Goal: Task Accomplishment & Management: Manage account settings

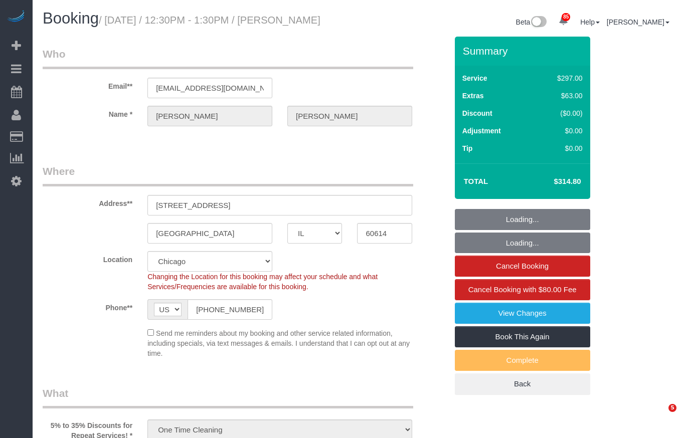
select select "IL"
select select "string:fspay-5f182d03-466f-42fe-b688-c65ec231ece2"
select select "513"
select select "1"
select select "8"
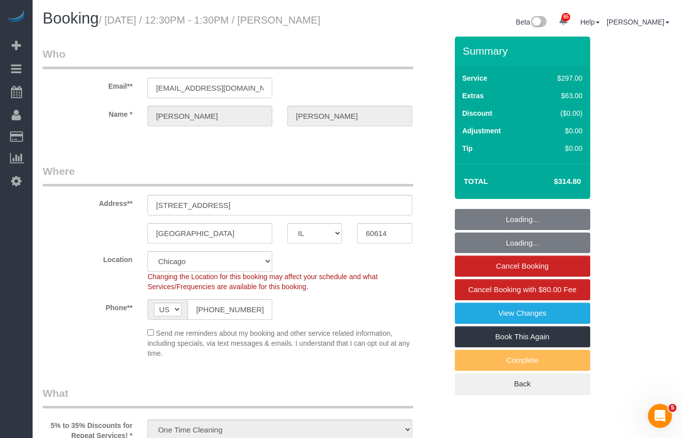
select select "object:963"
select select "spot1"
select select "number:1"
select select "number:68"
select select "number:139"
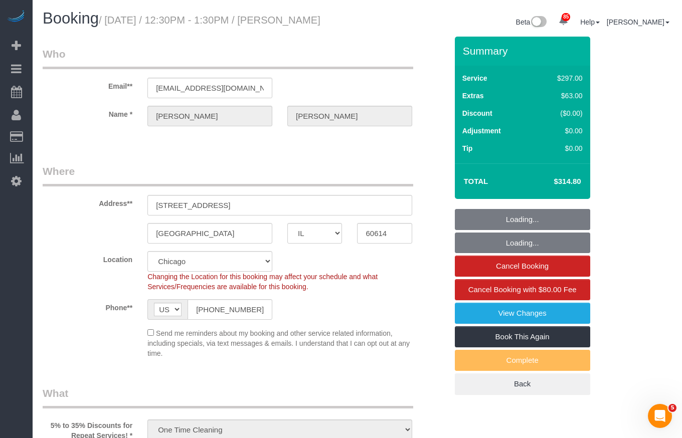
select select "number:106"
select select "1"
select select "8"
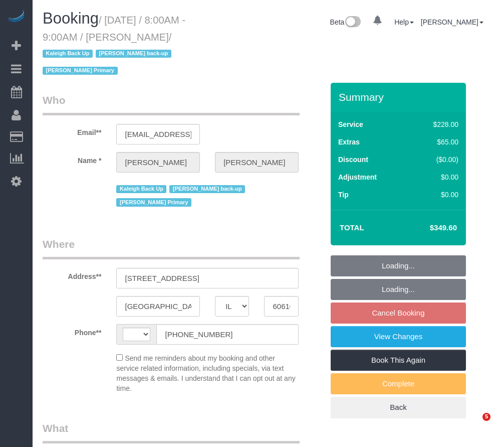
select select "IL"
select select "string:[GEOGRAPHIC_DATA]"
select select "string:fspay-cc106db5-6252-4fb0-bdcb-103b9fbf3407"
select select "512"
select select "3"
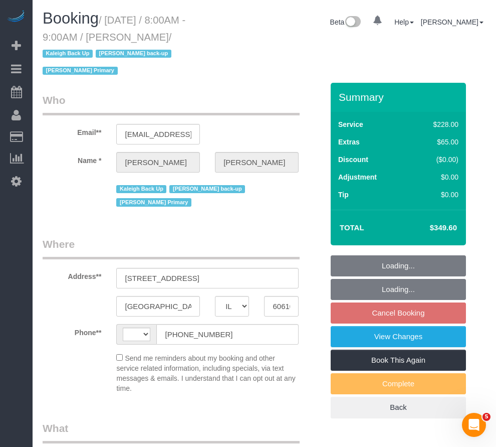
select select "2"
select select "number:1"
select select "number:58"
select select "number:139"
select select "number:104"
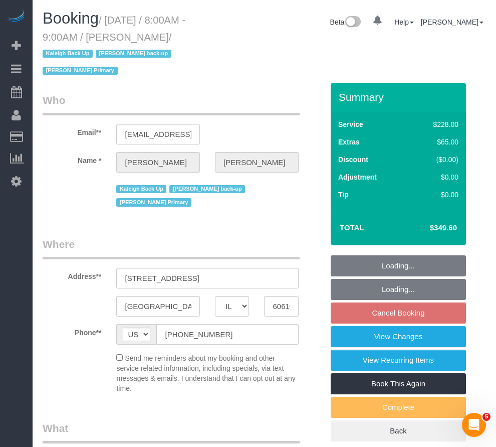
select select "object:1198"
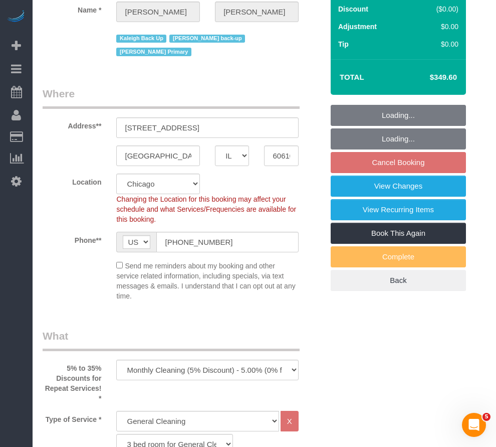
select select "spot1"
select select "3"
select select "2"
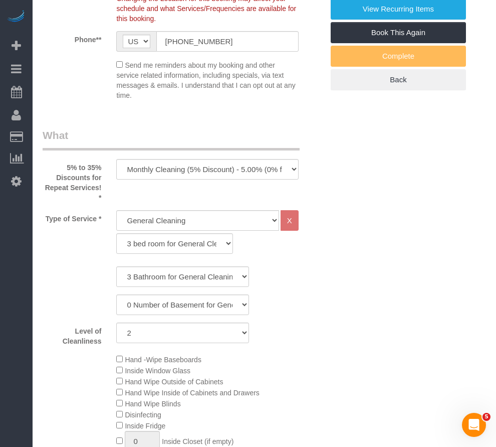
select select "object:1371"
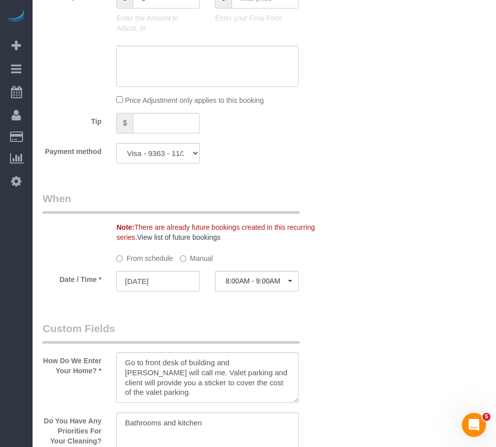
scroll to position [1103, 0]
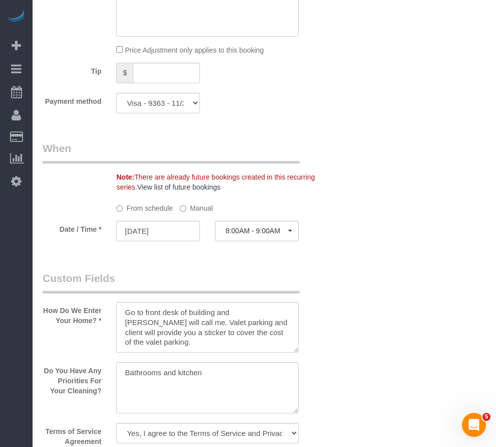
click at [206, 200] on label "Manual" at bounding box center [196, 207] width 33 height 14
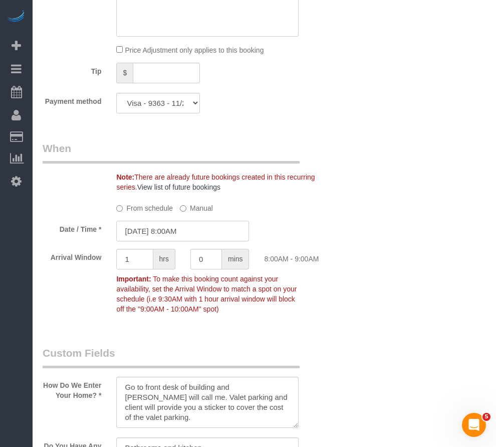
click at [161, 221] on input "09/26/2025 8:00AM" at bounding box center [182, 231] width 133 height 21
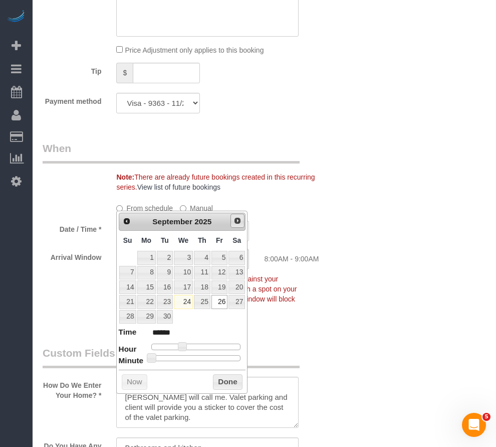
click at [238, 221] on span "Next" at bounding box center [238, 221] width 8 height 8
click at [224, 256] on link "3" at bounding box center [220, 258] width 16 height 14
type input "10/03/2025 8:00AM"
click at [225, 385] on button "Done" at bounding box center [228, 382] width 30 height 16
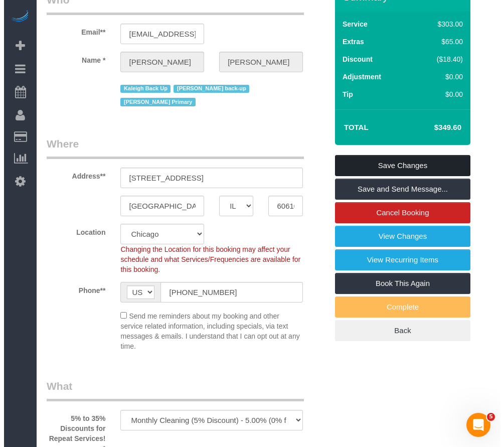
scroll to position [0, 0]
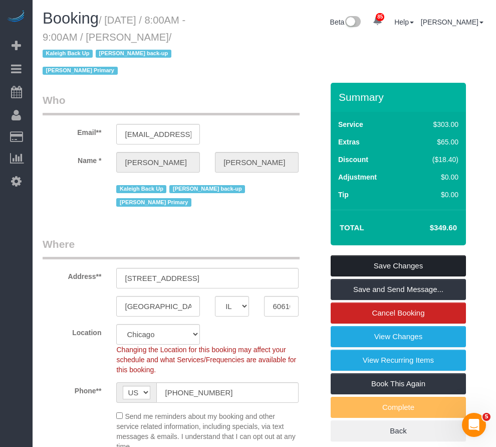
click at [399, 255] on link "Save Changes" at bounding box center [398, 265] width 135 height 21
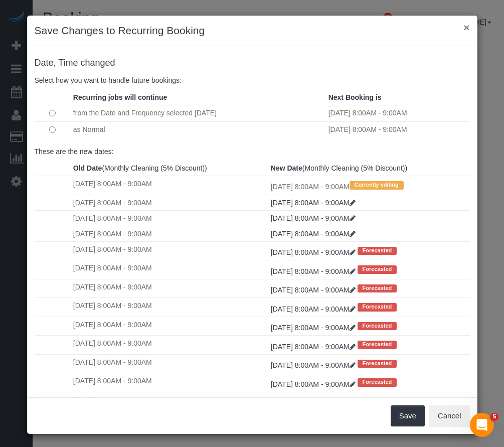
click at [463, 27] on button "×" at bounding box center [466, 27] width 6 height 11
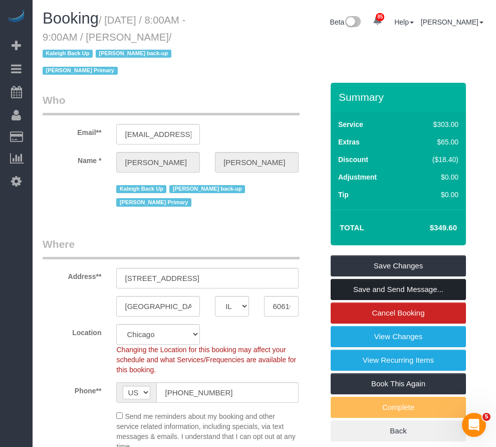
click at [393, 281] on link "Save and Send Message..." at bounding box center [398, 289] width 135 height 21
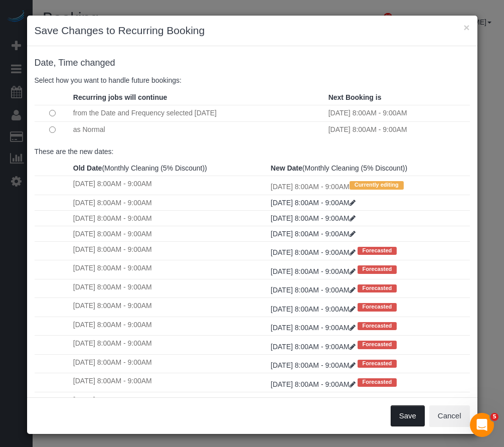
drag, startPoint x: 406, startPoint y: 417, endPoint x: 381, endPoint y: 399, distance: 30.9
click at [406, 417] on button "Save" at bounding box center [408, 415] width 34 height 21
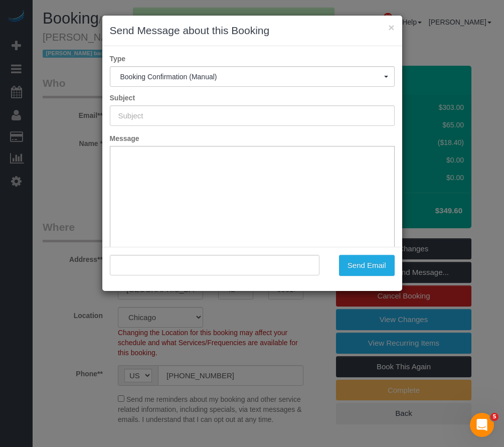
type input "Your Booking With Fresh Tech Maid, Confirmed!"
type input ""Ingrid Phelan" <ingridphelan@gmail.com>"
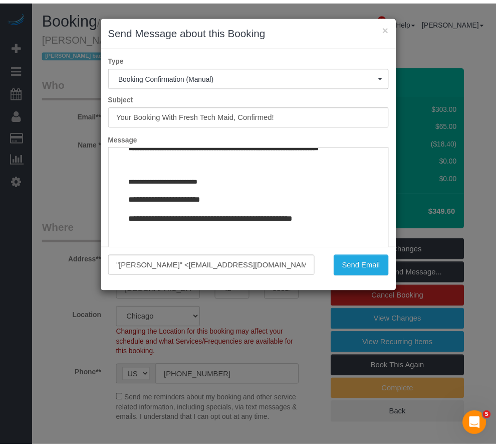
scroll to position [989, 0]
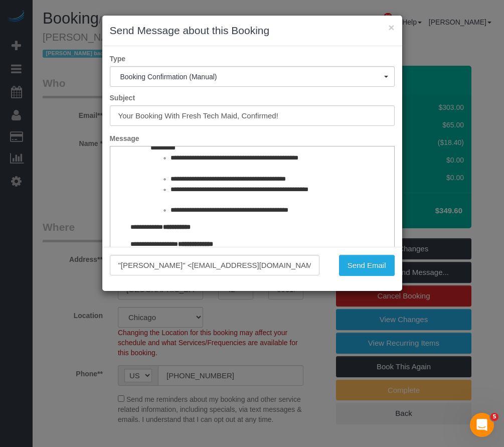
drag, startPoint x: 384, startPoint y: 162, endPoint x: 488, endPoint y: 410, distance: 268.3
click at [368, 264] on button "Send Email" at bounding box center [367, 265] width 56 height 21
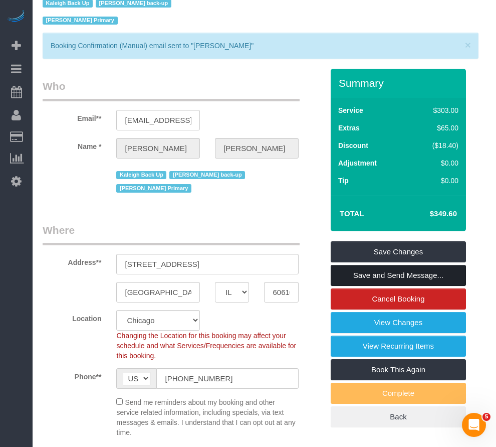
scroll to position [0, 0]
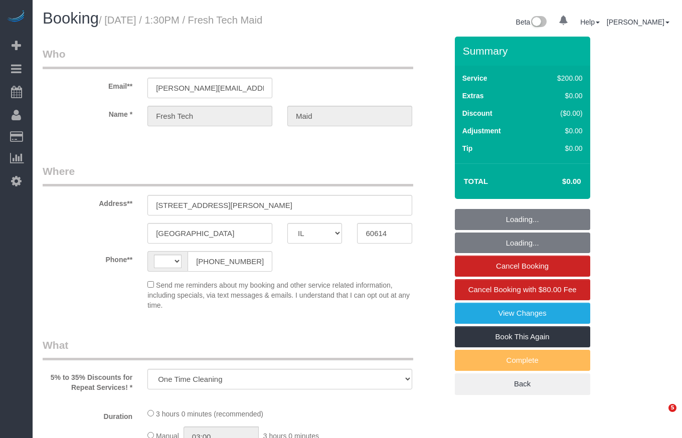
select select "IL"
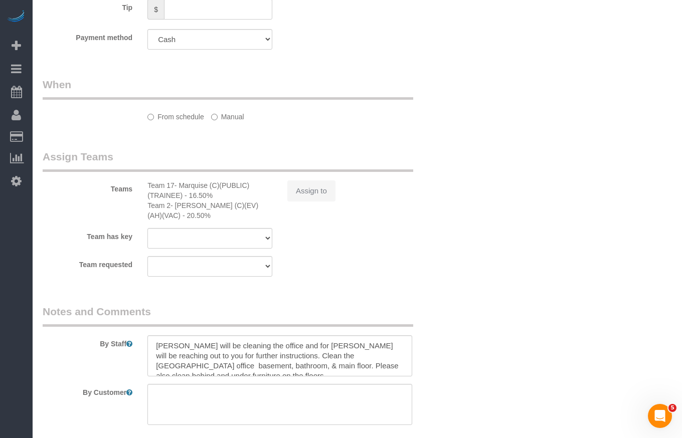
scroll to position [10, 0]
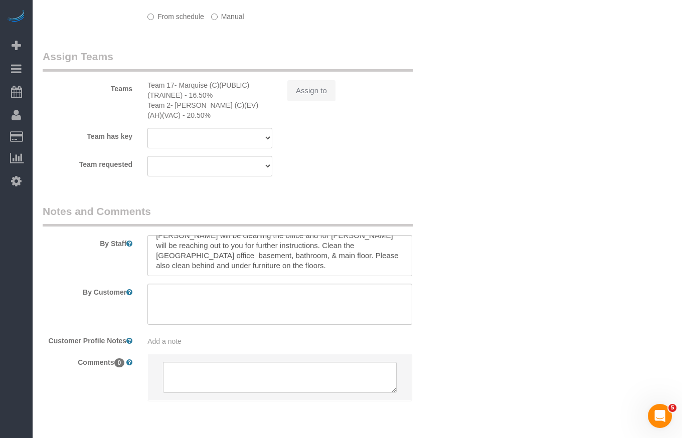
select select "string:[GEOGRAPHIC_DATA]"
select select "number:1"
select select "number:57"
select select "number:139"
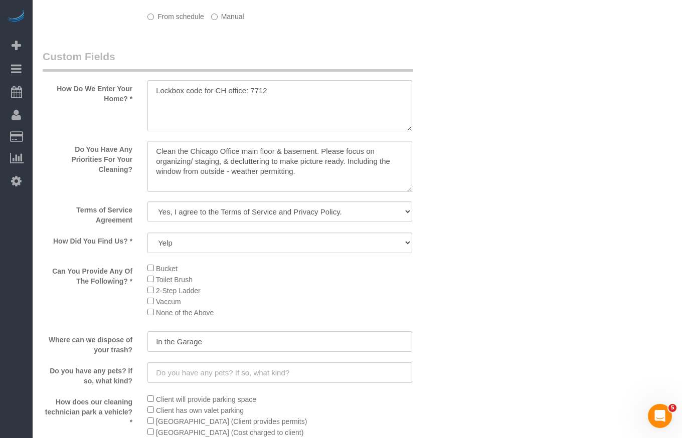
select select "object:1027"
select select "512"
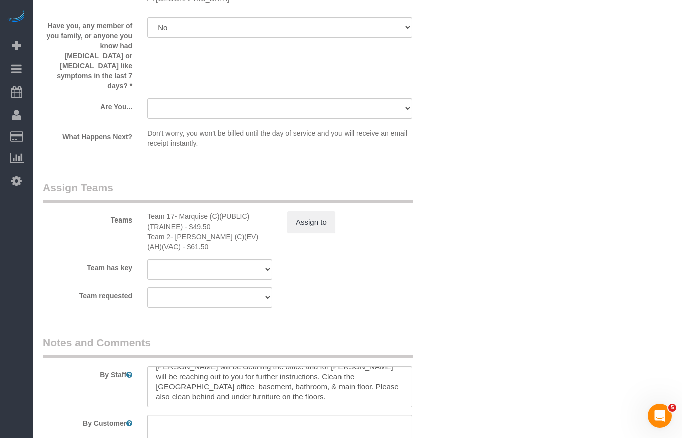
scroll to position [0, 0]
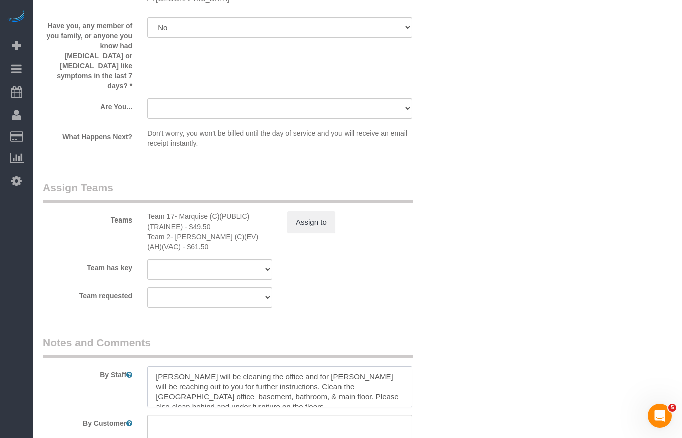
click at [169, 367] on textarea at bounding box center [279, 387] width 265 height 41
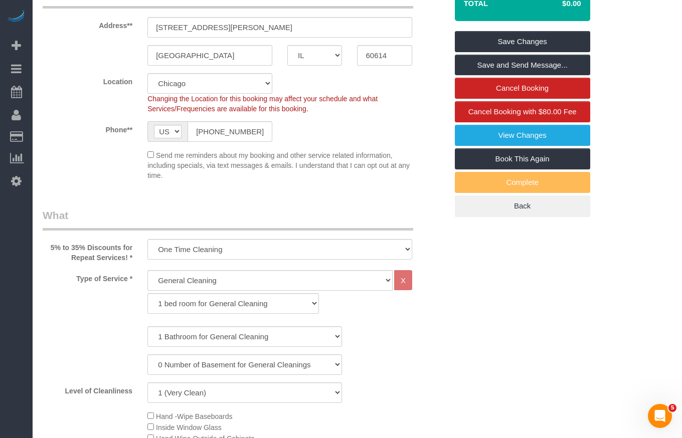
scroll to position [50, 0]
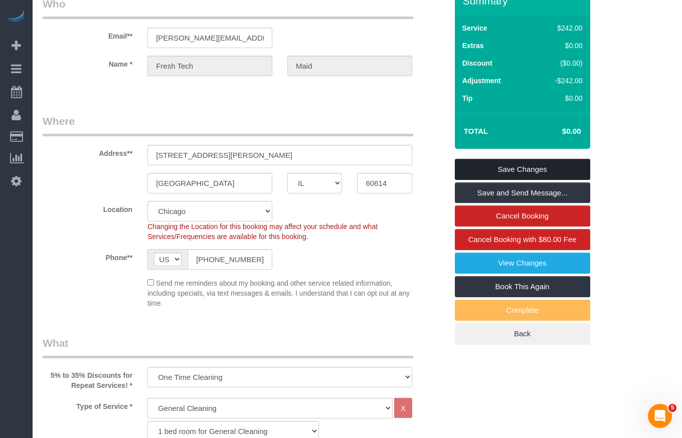
type textarea "Marquise will be cleaning the office and for Jannette, Nina will be reaching ou…"
click at [502, 173] on link "Save Changes" at bounding box center [522, 169] width 135 height 21
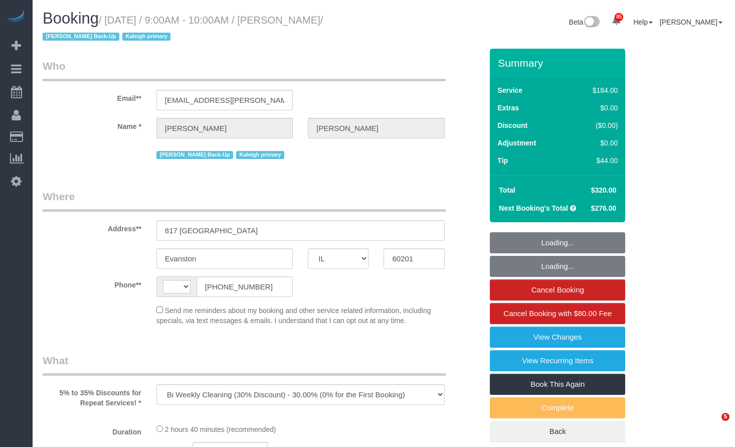
select select "IL"
select select "number:1"
select select "number:58"
select select "number:139"
select select "number:105"
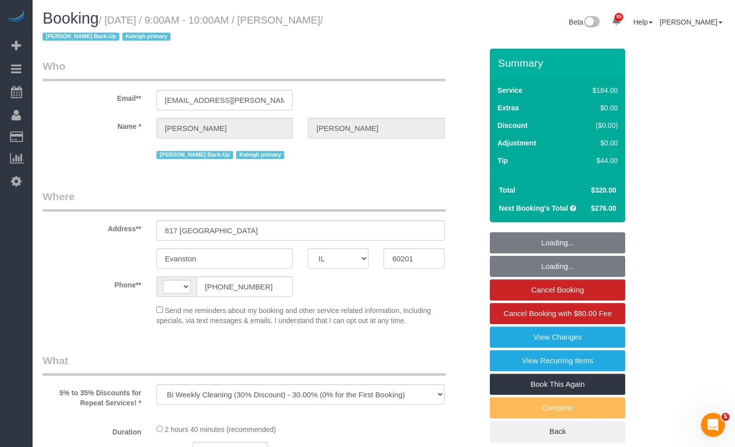
select select "string:[GEOGRAPHIC_DATA]"
select select "spot1"
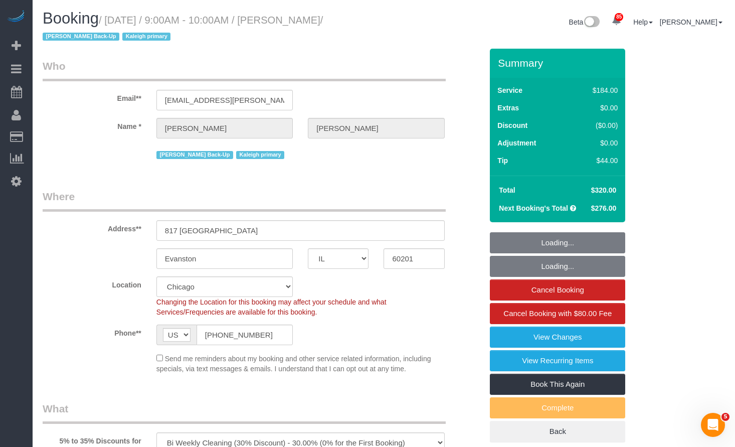
select select "object:1298"
select select "512"
select select "2"
select select "6"
select select "2"
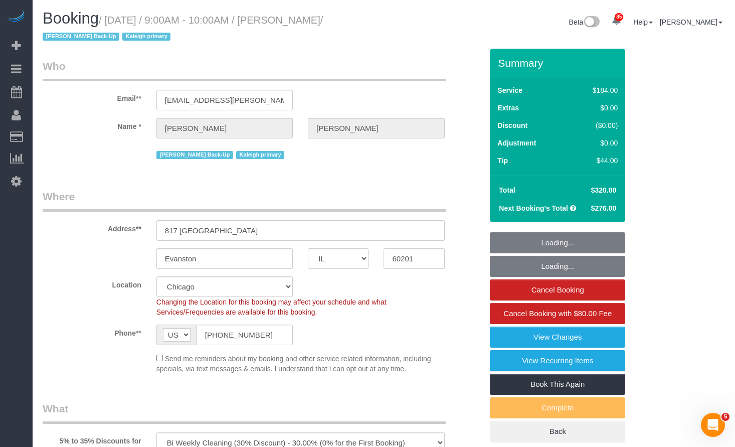
select select "6"
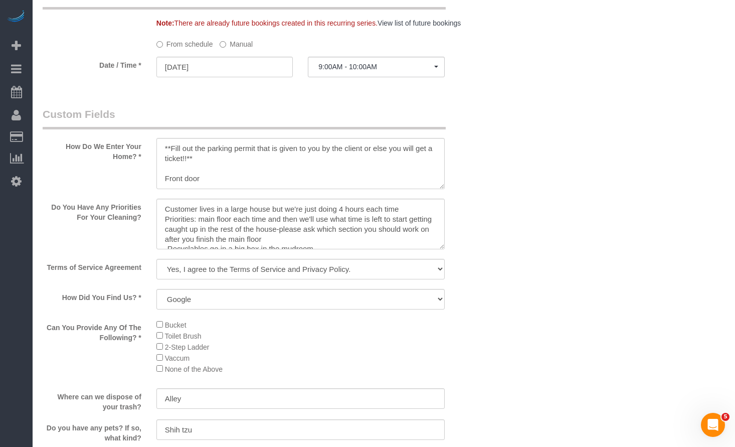
scroll to position [1053, 0]
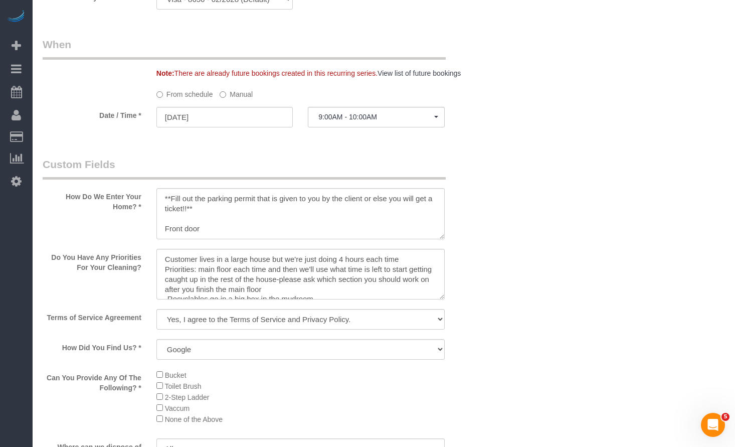
click at [238, 91] on label "Manual" at bounding box center [236, 93] width 33 height 14
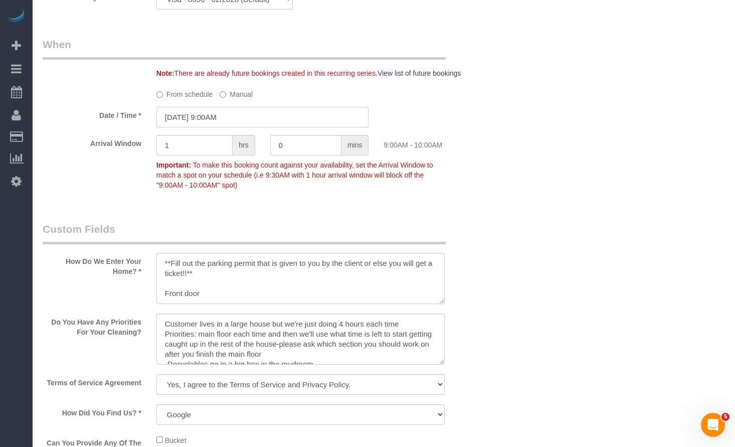
click at [221, 118] on input "09/24/2025 9:00AM" at bounding box center [262, 117] width 213 height 21
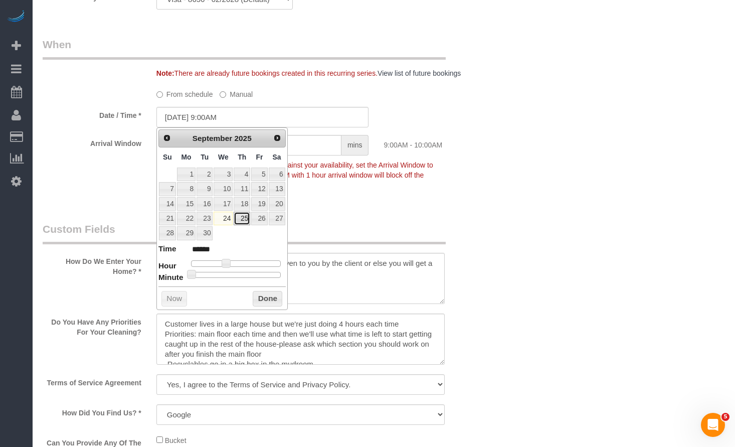
click at [241, 218] on link "25" at bounding box center [242, 219] width 17 height 14
type input "09/25/2025 9:00AM"
click at [267, 301] on button "Done" at bounding box center [268, 299] width 30 height 16
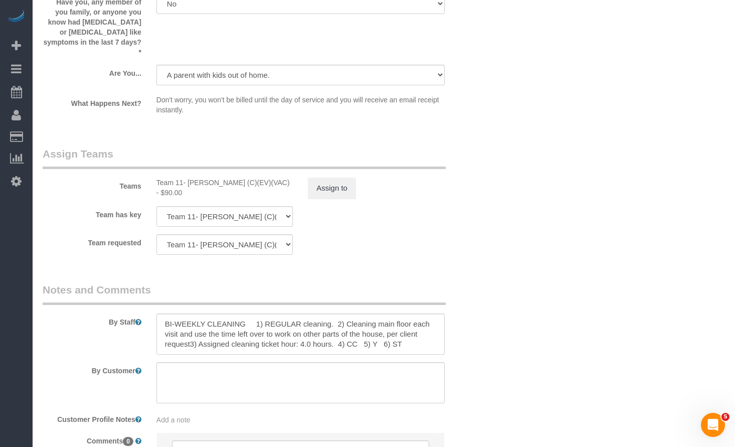
scroll to position [1801, 0]
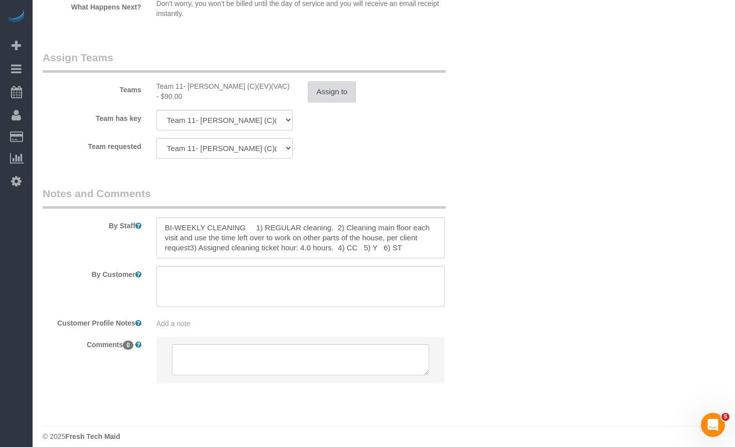
click at [319, 90] on button "Assign to" at bounding box center [332, 91] width 48 height 21
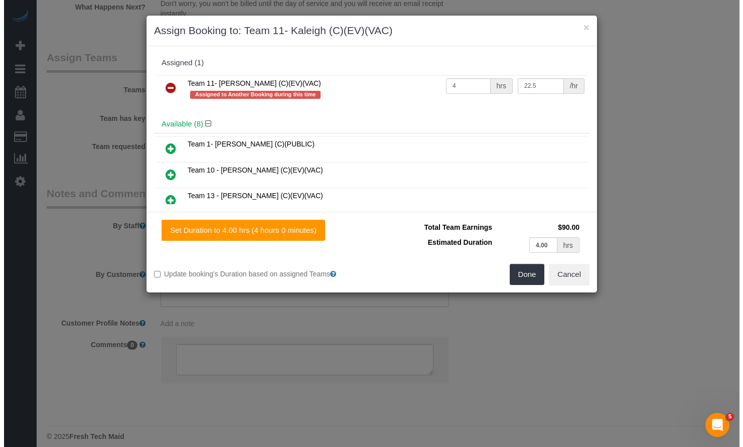
scroll to position [1800, 0]
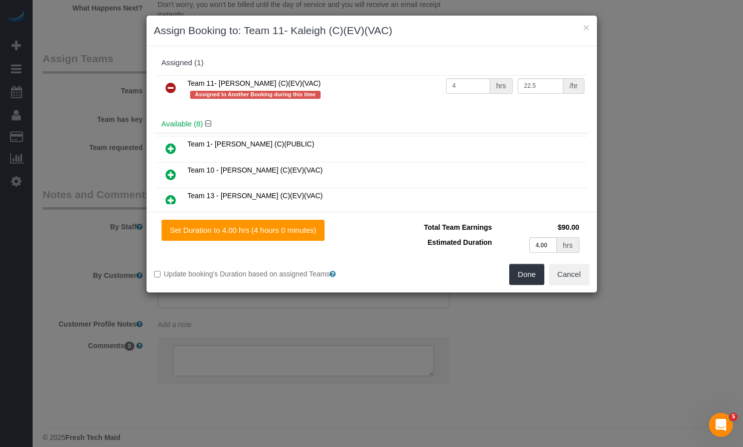
click at [173, 88] on icon at bounding box center [170, 88] width 11 height 12
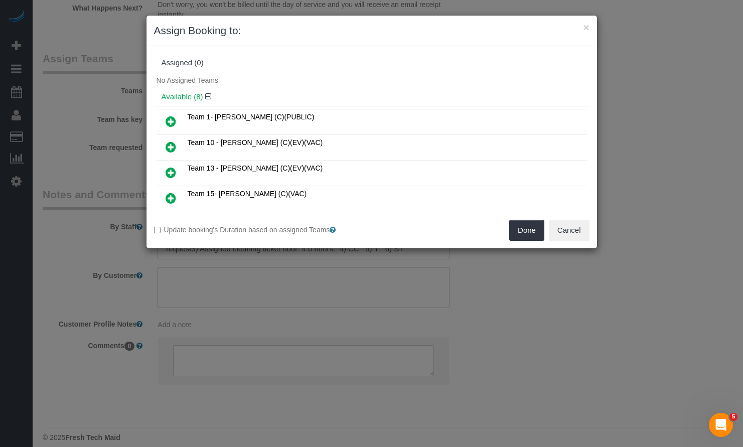
click at [170, 144] on icon at bounding box center [170, 147] width 11 height 12
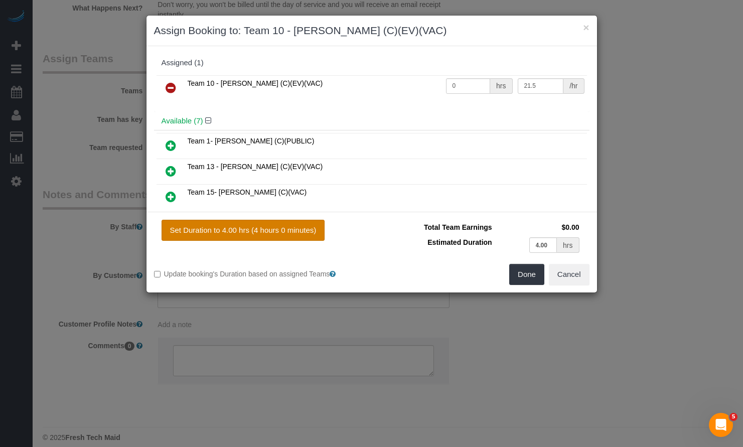
click at [272, 233] on button "Set Duration to 4.00 hrs (4 hours 0 minutes)" at bounding box center [242, 230] width 163 height 21
type input "4.00"
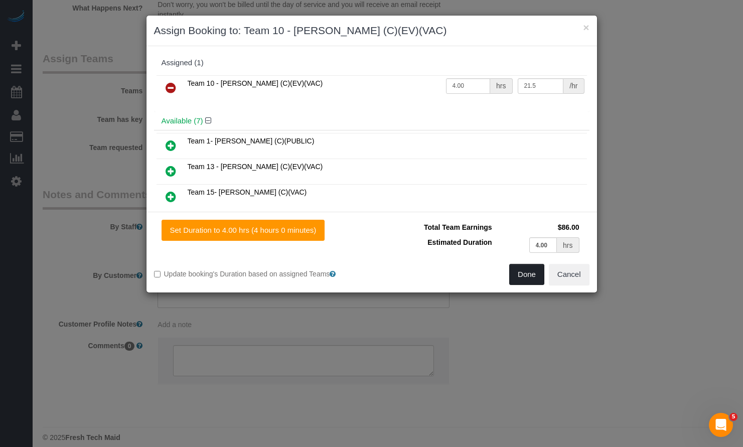
click at [524, 275] on button "Done" at bounding box center [526, 274] width 35 height 21
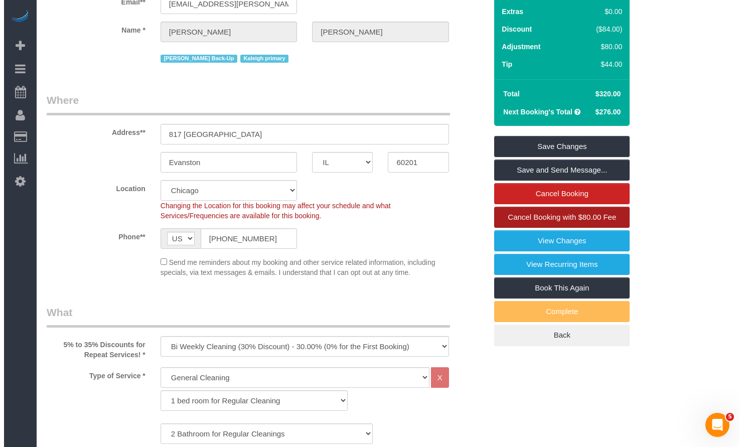
scroll to position [0, 0]
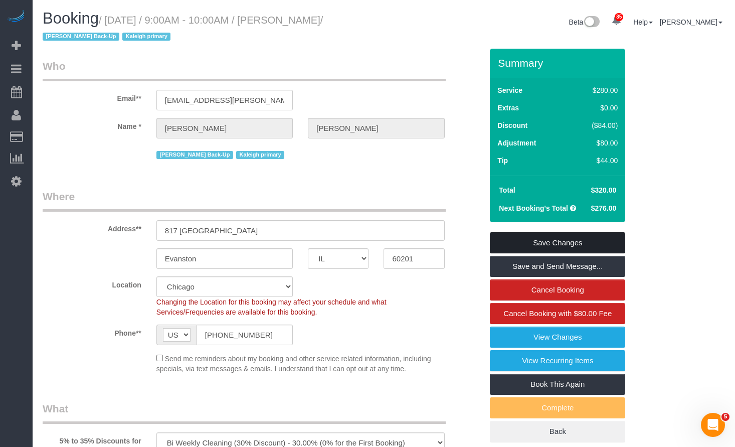
click at [517, 237] on link "Save Changes" at bounding box center [557, 242] width 135 height 21
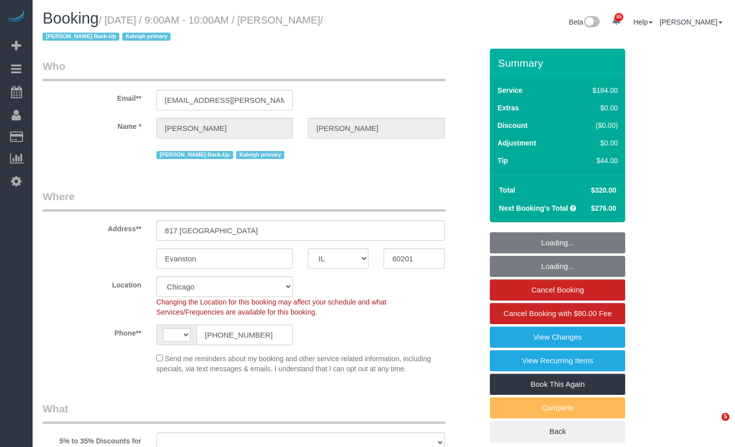
select select "IL"
select select "object:807"
select select "number:1"
select select "number:58"
select select "number:139"
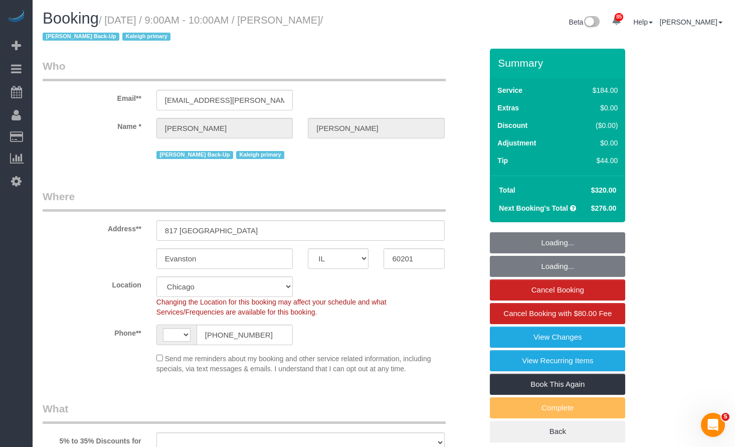
select select "number:105"
select select "string:[GEOGRAPHIC_DATA]"
select select "512"
select select "2"
select select "6"
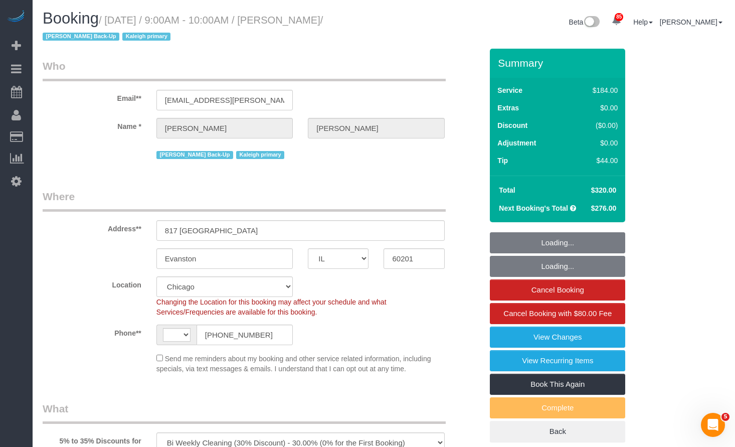
select select "spot1"
select select "object:1205"
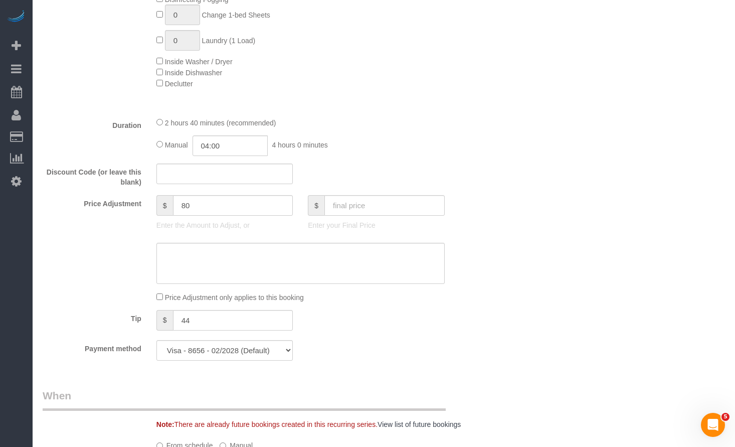
select select "2"
select select "6"
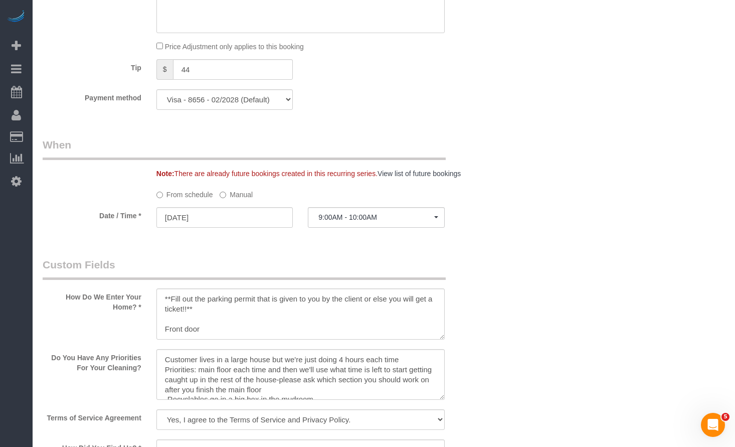
scroll to position [1003, 0]
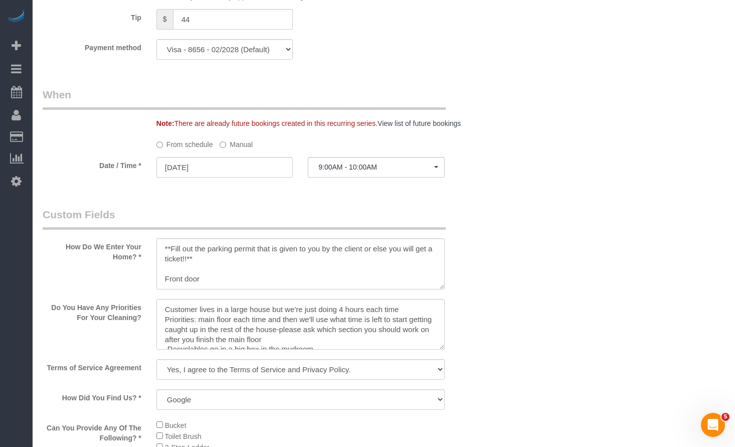
click at [227, 143] on label "Manual" at bounding box center [236, 143] width 33 height 14
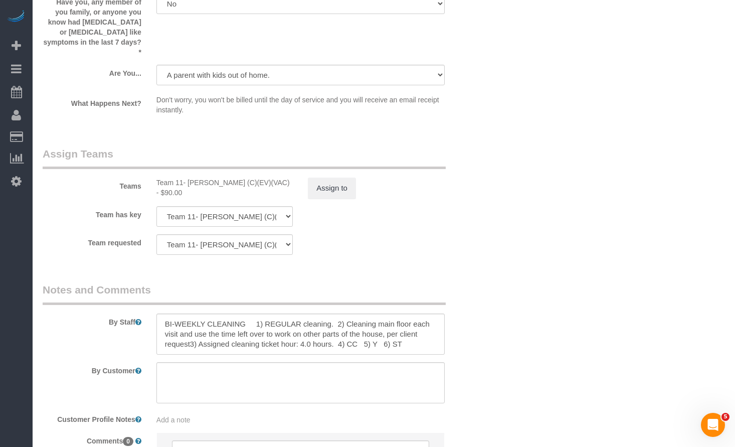
scroll to position [1801, 0]
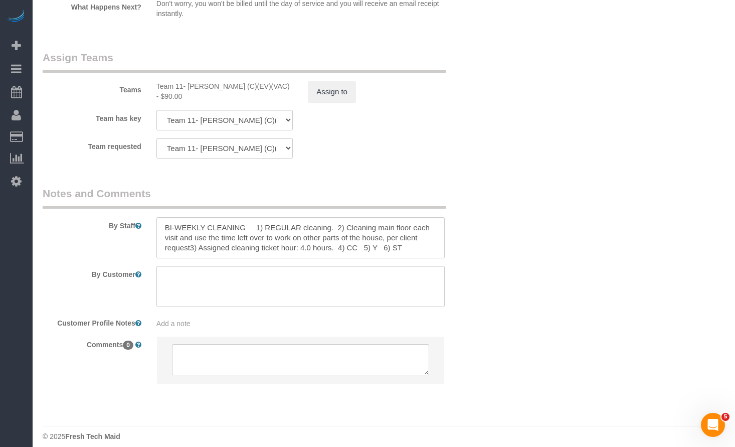
click at [313, 68] on div "Teams Team 11- Kaleigh (C)(EV)(VAC) - $90.00 Assign to" at bounding box center [262, 76] width 455 height 52
click at [328, 81] on button "Assign to" at bounding box center [332, 91] width 48 height 21
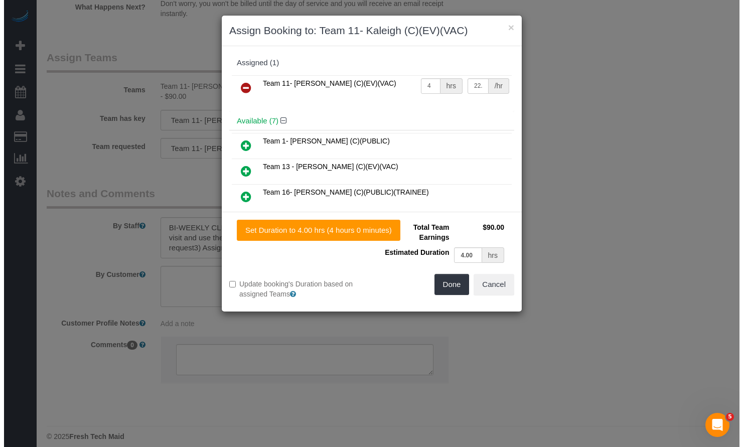
scroll to position [1800, 0]
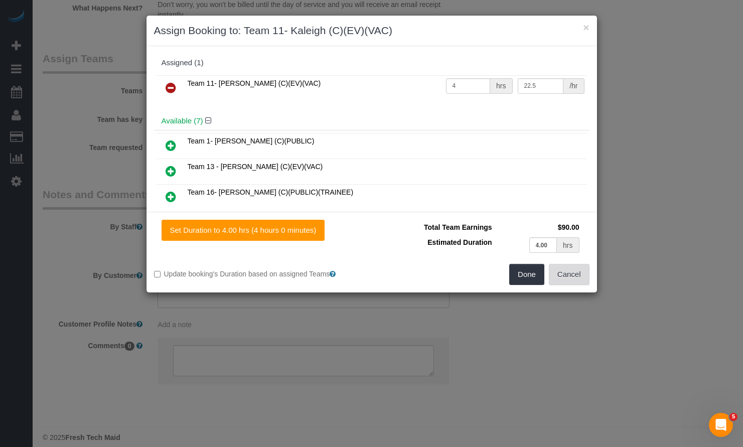
drag, startPoint x: 583, startPoint y: 274, endPoint x: 503, endPoint y: 243, distance: 86.5
click at [583, 274] on button "Cancel" at bounding box center [569, 274] width 41 height 21
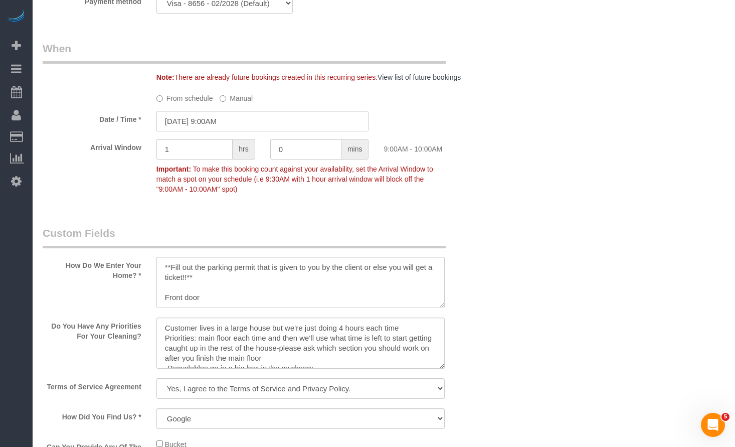
scroll to position [949, 0]
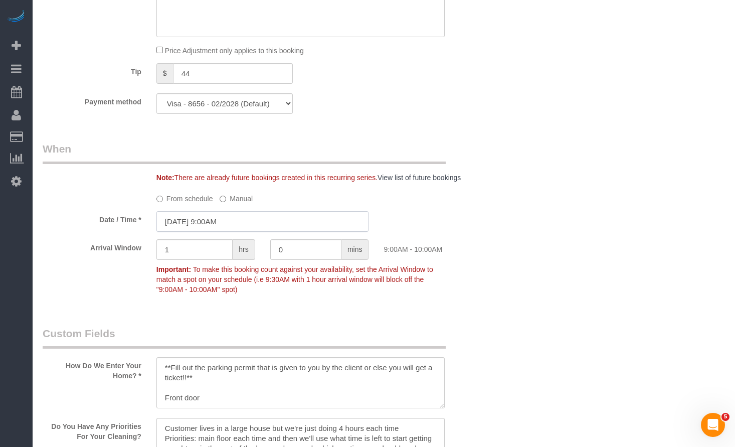
click at [230, 228] on input "09/24/2025 9:00AM" at bounding box center [262, 221] width 213 height 21
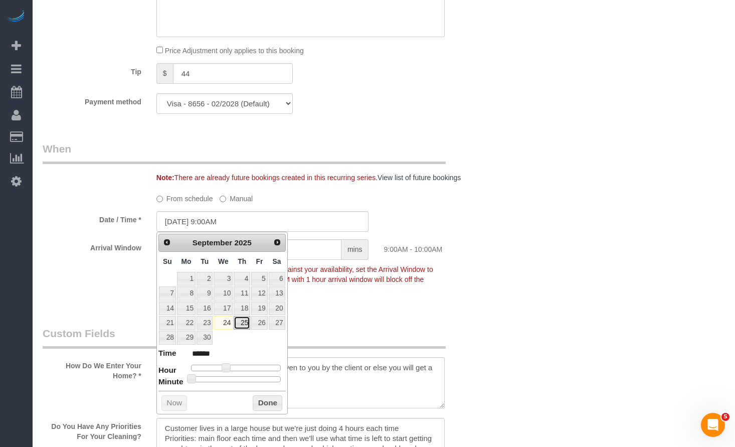
click at [244, 324] on link "25" at bounding box center [242, 323] width 17 height 14
type input "09/25/2025 9:00AM"
click at [267, 405] on button "Done" at bounding box center [268, 403] width 30 height 16
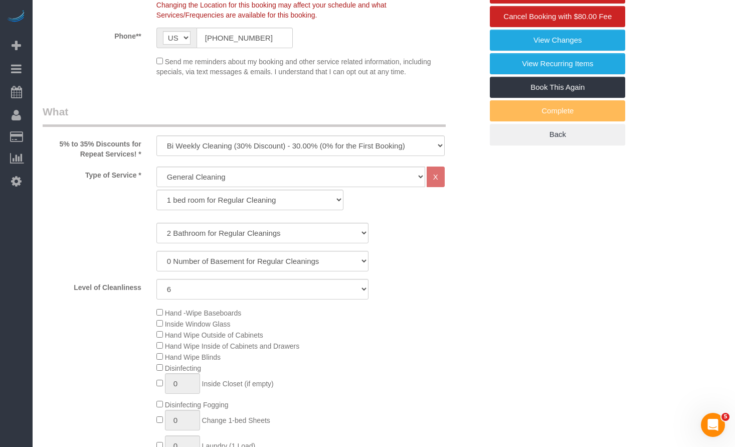
scroll to position [0, 0]
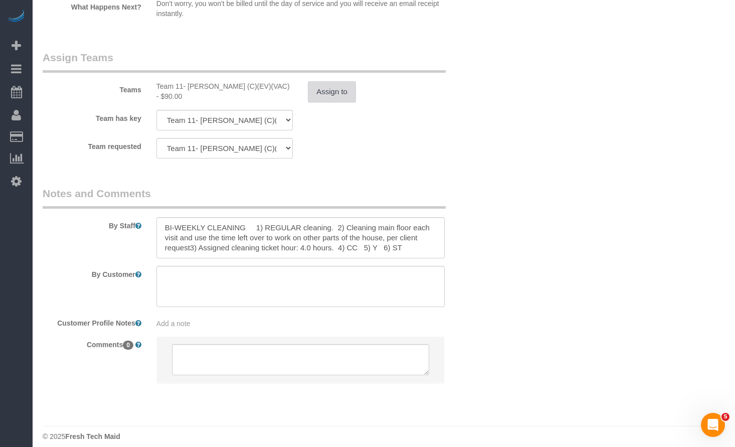
click at [328, 85] on button "Assign to" at bounding box center [332, 91] width 48 height 21
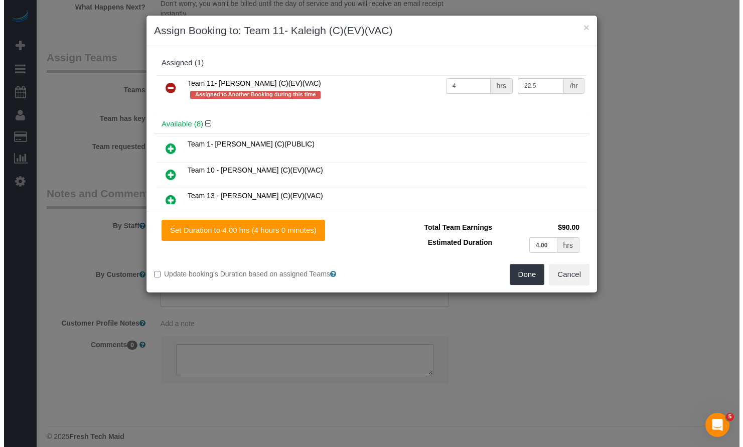
scroll to position [1800, 0]
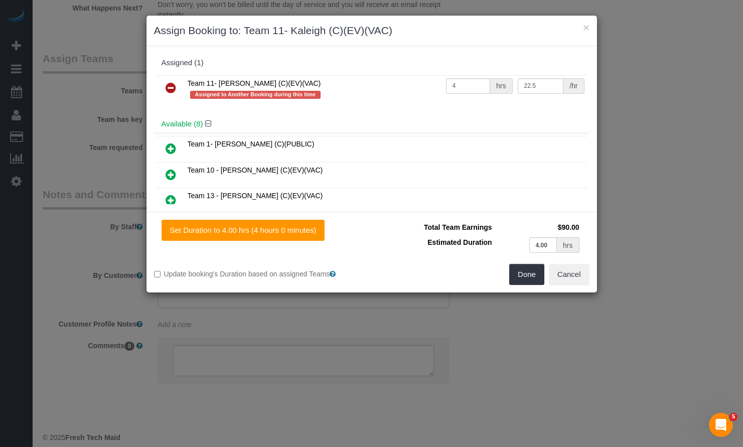
click at [174, 87] on icon at bounding box center [170, 88] width 11 height 12
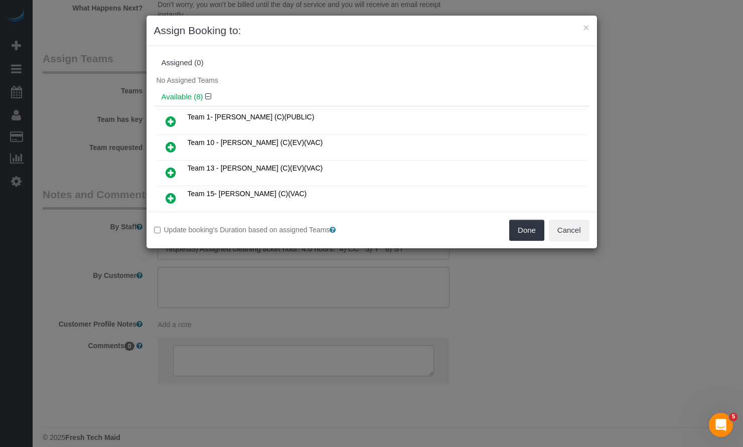
scroll to position [50, 0]
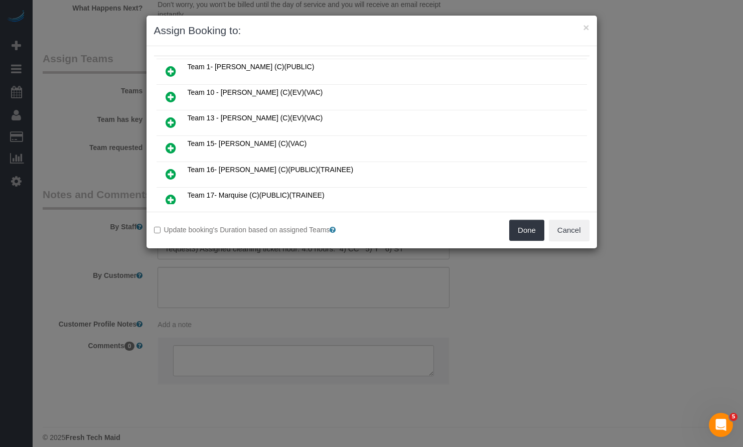
click at [173, 94] on icon at bounding box center [170, 97] width 11 height 12
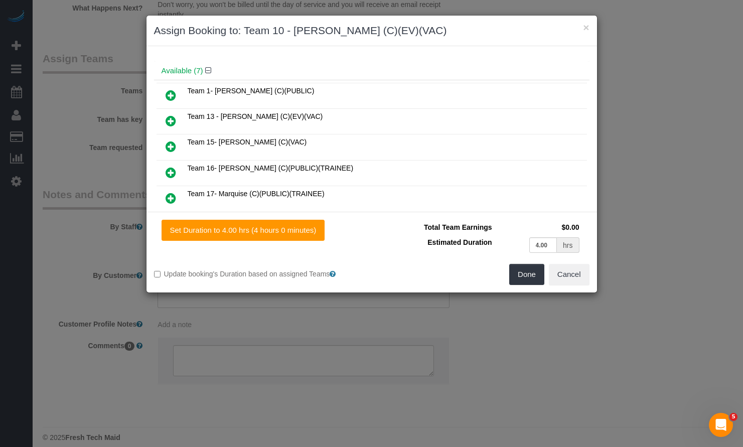
scroll to position [74, 0]
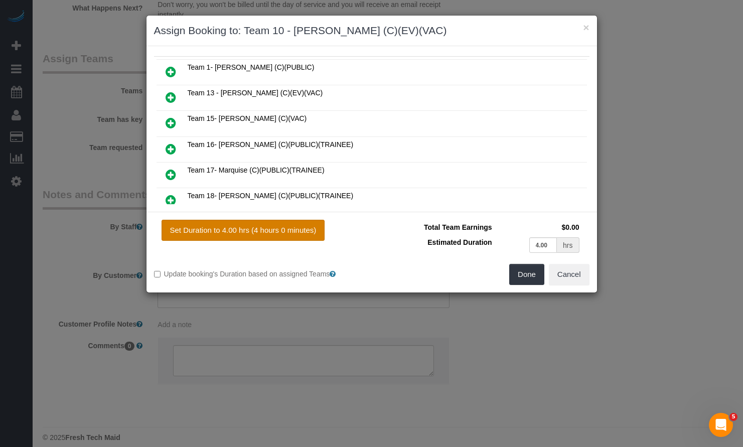
click at [284, 235] on button "Set Duration to 4.00 hrs (4 hours 0 minutes)" at bounding box center [242, 230] width 163 height 21
type input "4.00"
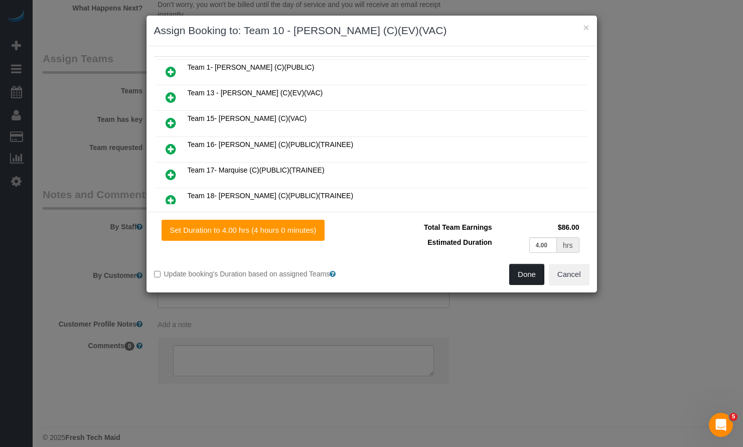
click at [520, 271] on button "Done" at bounding box center [526, 274] width 35 height 21
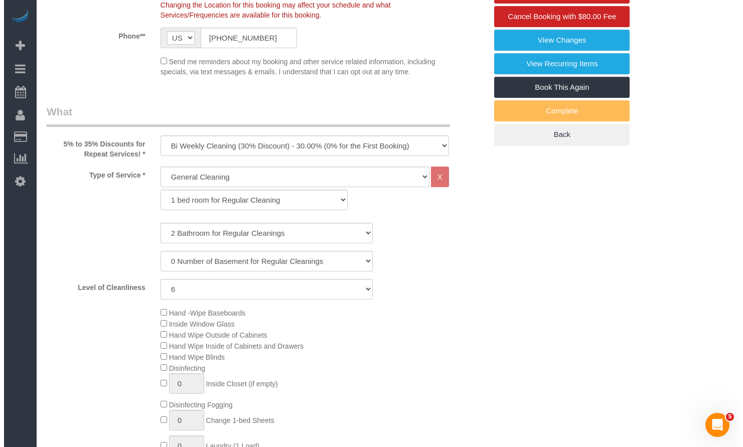
scroll to position [0, 0]
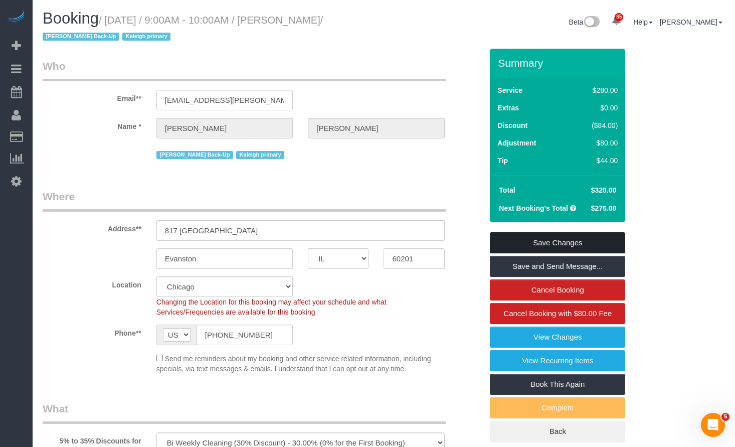
click at [522, 242] on link "Save Changes" at bounding box center [557, 242] width 135 height 21
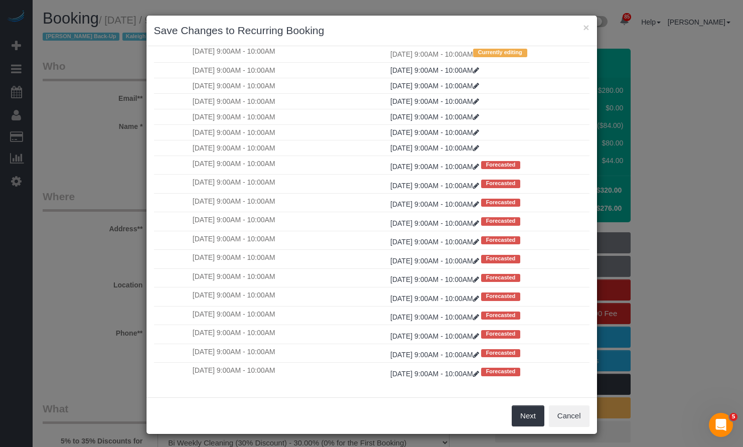
scroll to position [3, 0]
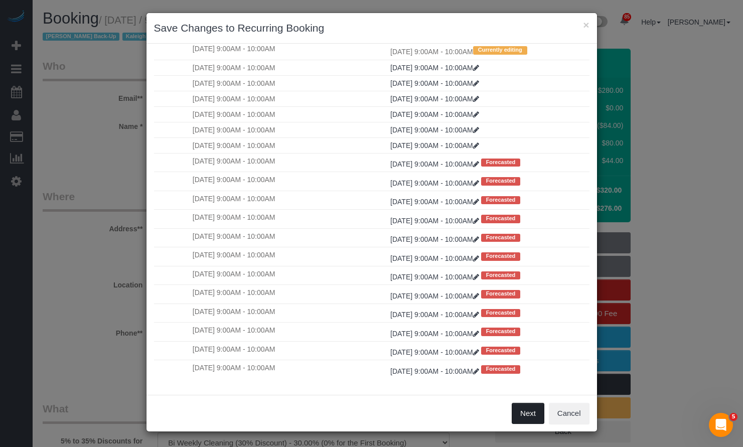
click at [517, 407] on button "Next" at bounding box center [528, 413] width 33 height 21
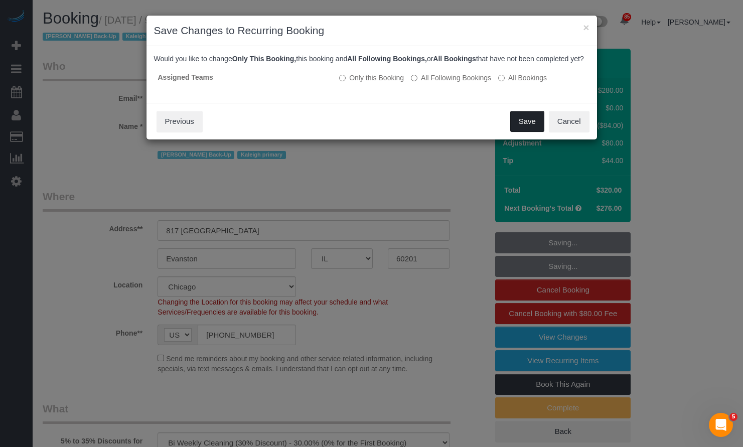
click at [525, 129] on button "Save" at bounding box center [527, 121] width 34 height 21
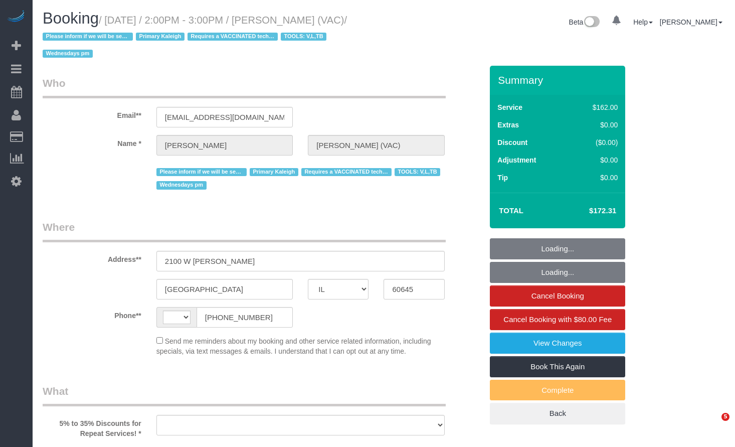
select select "IL"
select select "string:[GEOGRAPHIC_DATA]"
select select "string:fspay-476fb201-e6d9-4728-8801-de2793a1e30e"
select select "number:1"
select select "number:66"
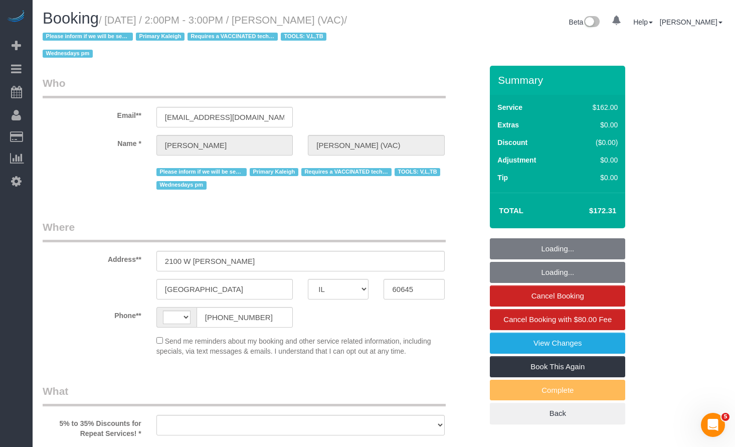
select select "number:139"
select select "number:107"
select select "number:98"
select select "number:141"
select select "number:143"
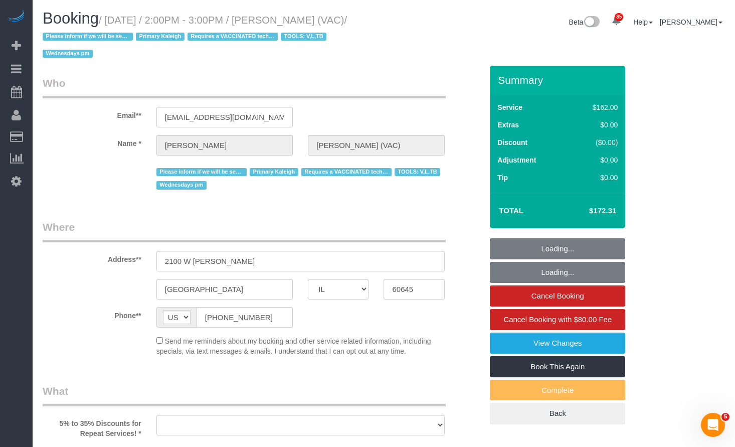
select select "object:1117"
select select "6439"
select select "2"
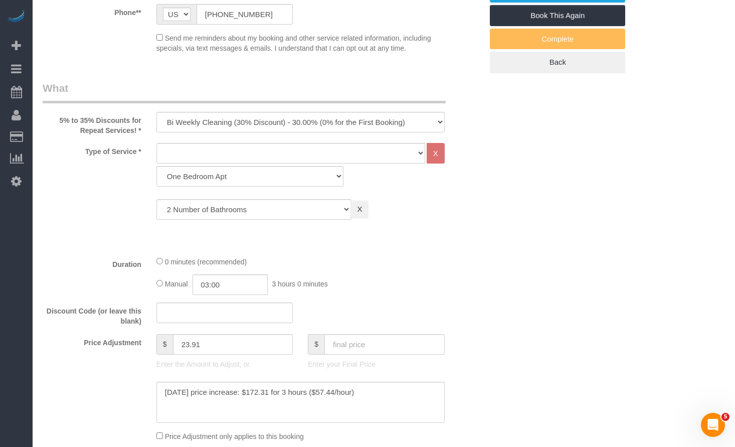
select select "object:1269"
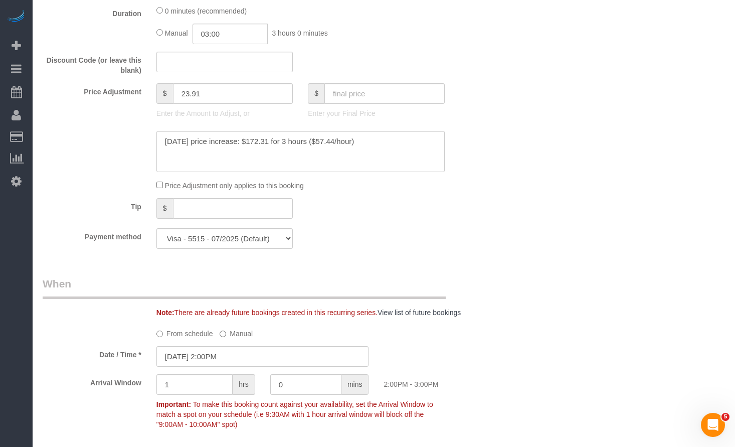
select select "2"
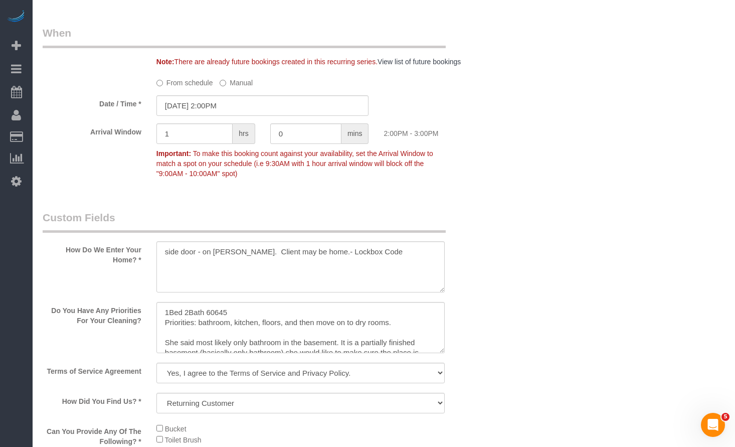
scroll to position [802, 0]
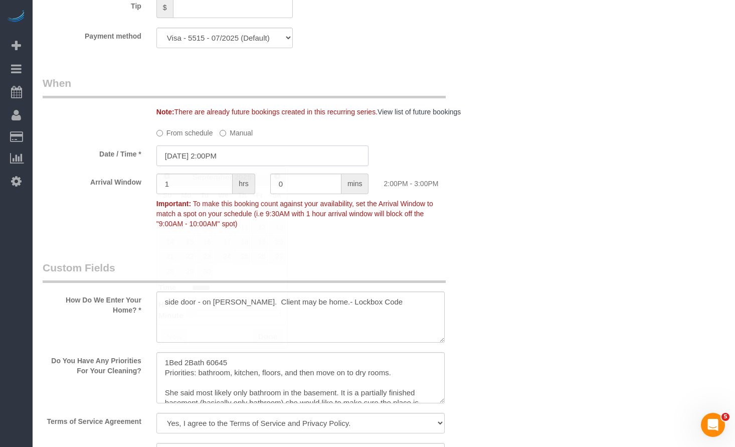
click at [197, 151] on input "[DATE] 2:00PM" at bounding box center [262, 155] width 213 height 21
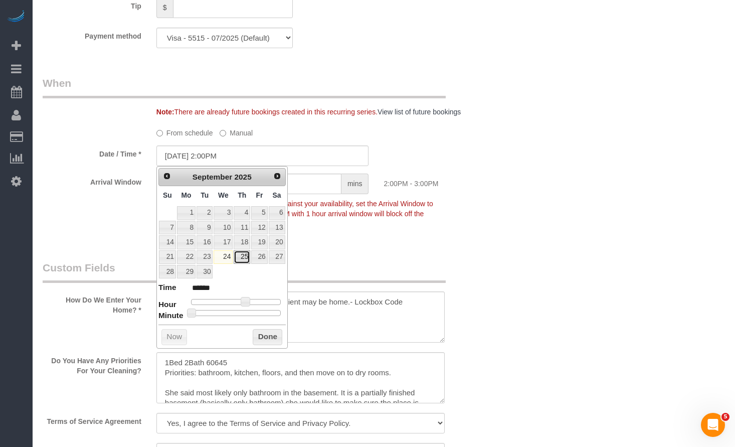
click at [245, 258] on link "25" at bounding box center [242, 257] width 17 height 14
type input "[DATE] 2:00PM"
click at [268, 339] on button "Done" at bounding box center [268, 337] width 30 height 16
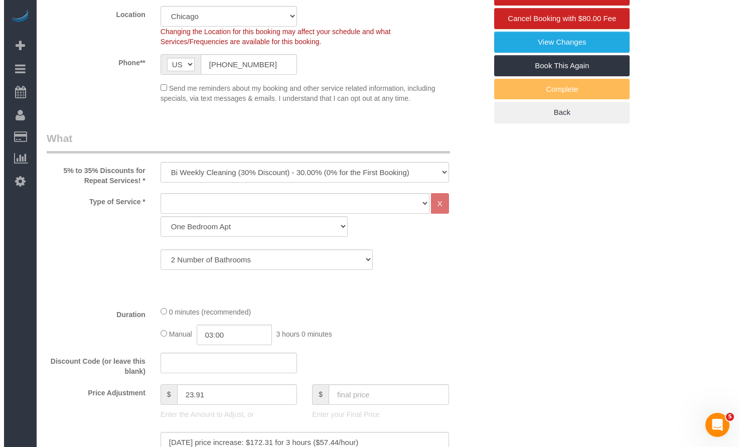
scroll to position [0, 0]
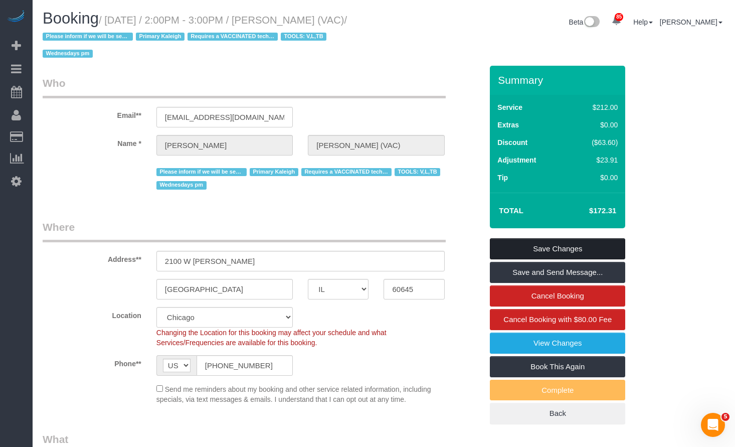
click at [556, 250] on link "Save Changes" at bounding box center [557, 248] width 135 height 21
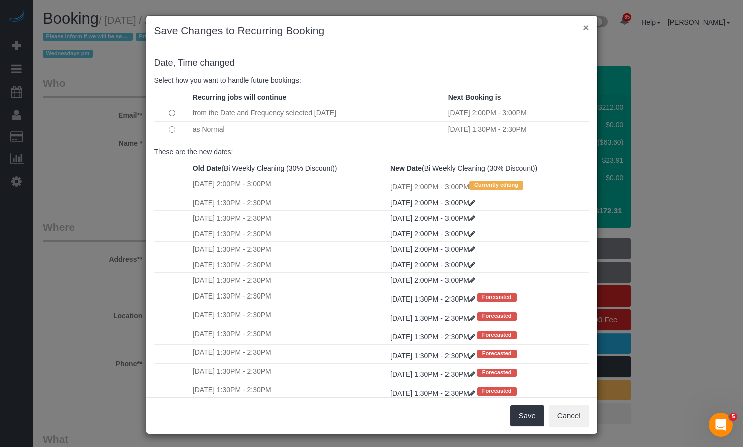
drag, startPoint x: 581, startPoint y: 28, endPoint x: 579, endPoint y: -34, distance: 61.2
click at [579, 0] on html "× Save Changes to Recurring Booking Date, Time changed Select how you want to h…" at bounding box center [371, 223] width 743 height 447
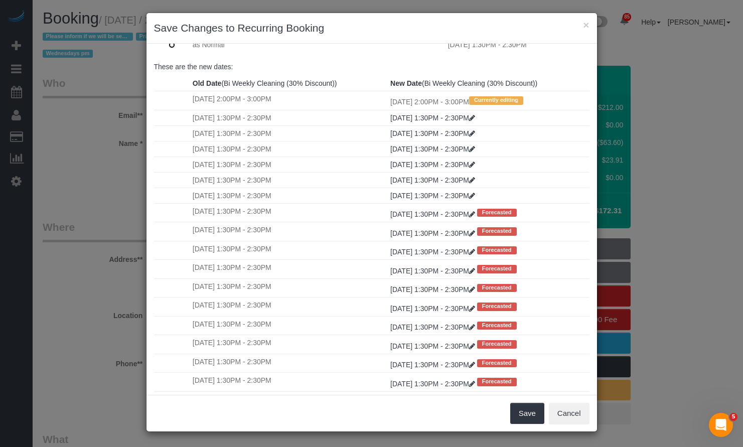
scroll to position [132, 0]
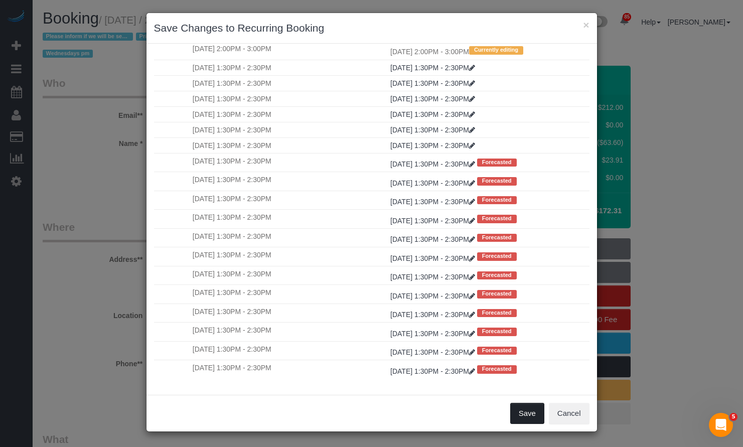
click at [517, 409] on button "Save" at bounding box center [527, 413] width 34 height 21
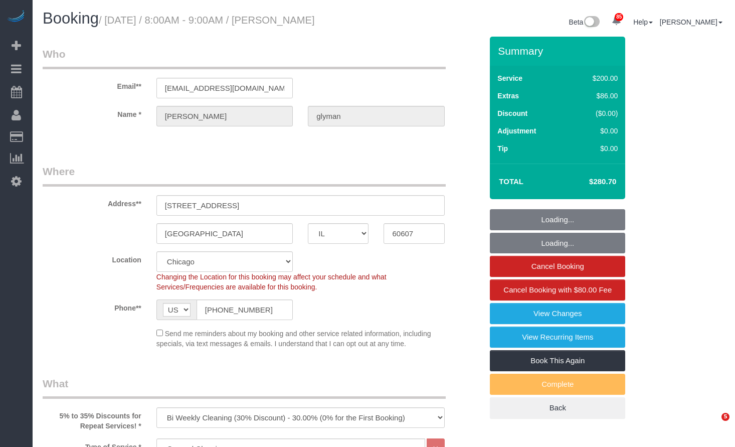
select select "IL"
select select "512"
select select "2"
select select "7"
select select "spot1"
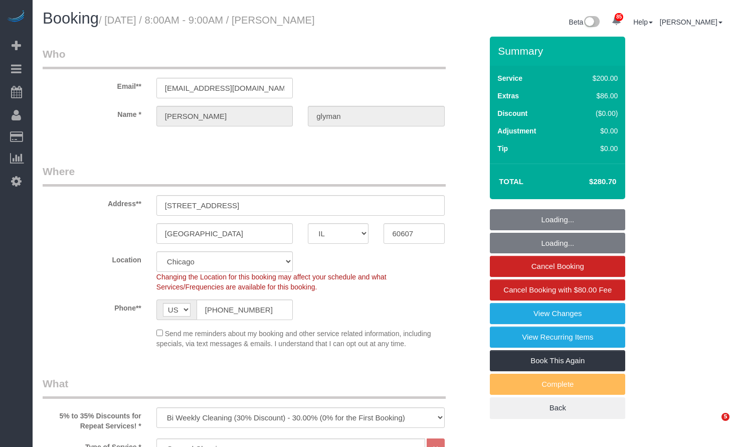
select select "number:1"
select select "number:69"
select select "number:139"
select select "number:106"
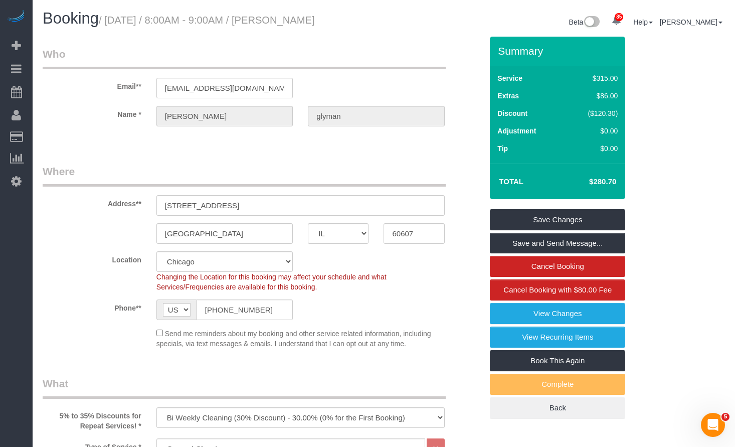
drag, startPoint x: 376, startPoint y: 28, endPoint x: 296, endPoint y: 25, distance: 79.8
click at [296, 25] on div "Booking / [DATE] / 8:00AM - 9:00AM / [PERSON_NAME]" at bounding box center [209, 21] width 349 height 22
copy small "[PERSON_NAME]"
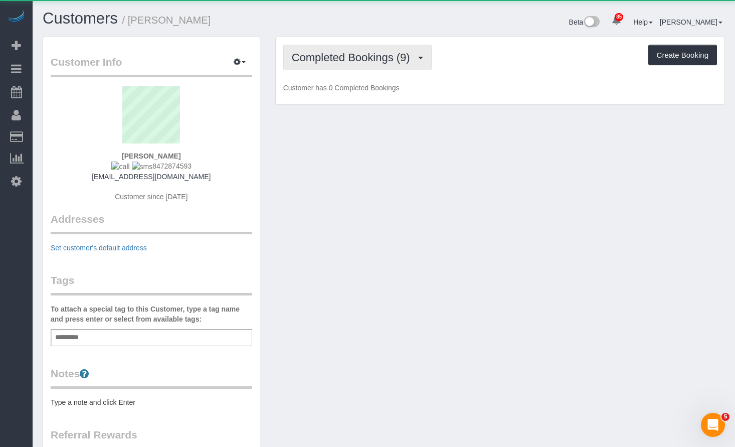
click at [319, 50] on button "Completed Bookings (9)" at bounding box center [357, 58] width 148 height 26
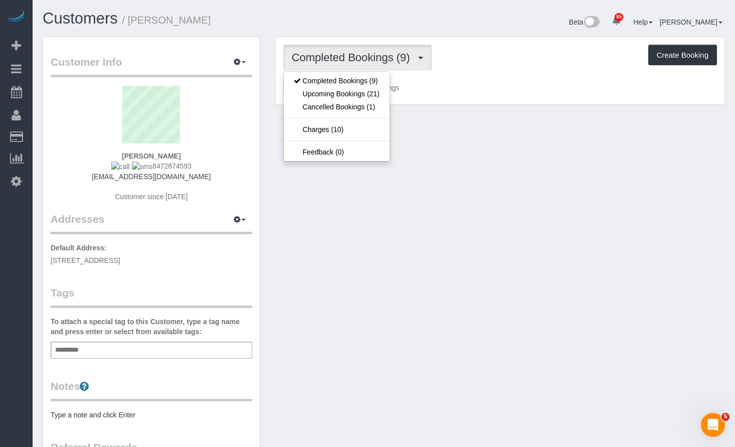
click at [371, 12] on h1 "Customers / [PERSON_NAME]" at bounding box center [210, 18] width 334 height 17
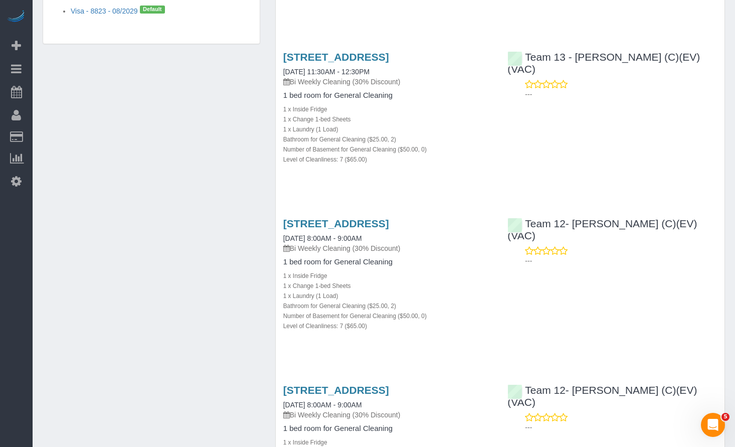
scroll to position [256, 0]
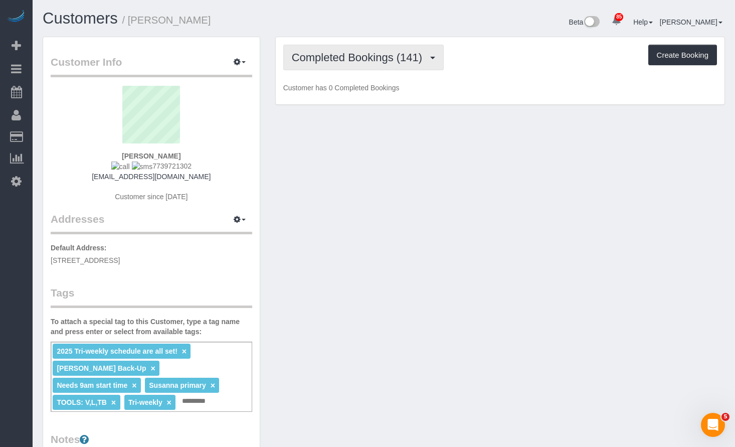
click at [390, 50] on button "Completed Bookings (141)" at bounding box center [363, 58] width 161 height 26
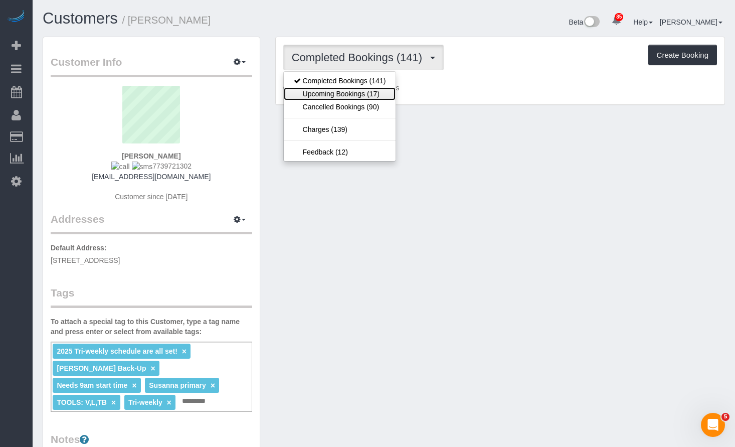
click at [386, 93] on link "Upcoming Bookings (17)" at bounding box center [340, 93] width 112 height 13
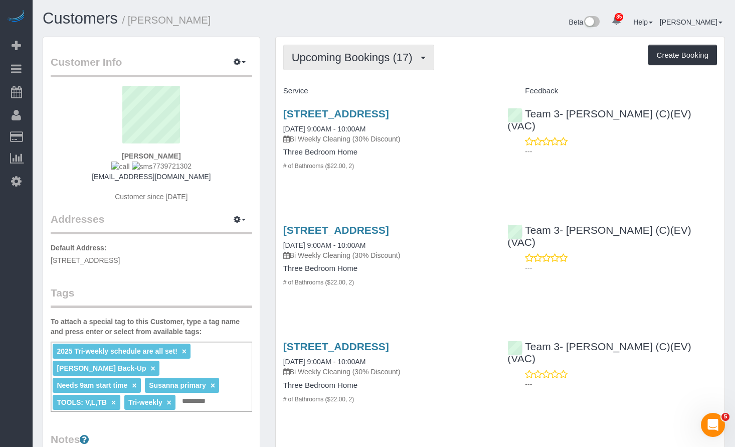
click at [331, 57] on span "Upcoming Bookings (17)" at bounding box center [355, 57] width 126 height 13
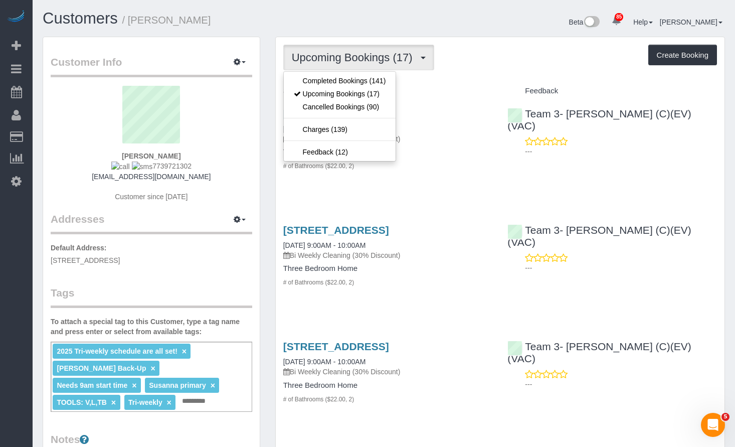
click at [329, 27] on h1 "Customers / [PERSON_NAME]" at bounding box center [210, 18] width 334 height 17
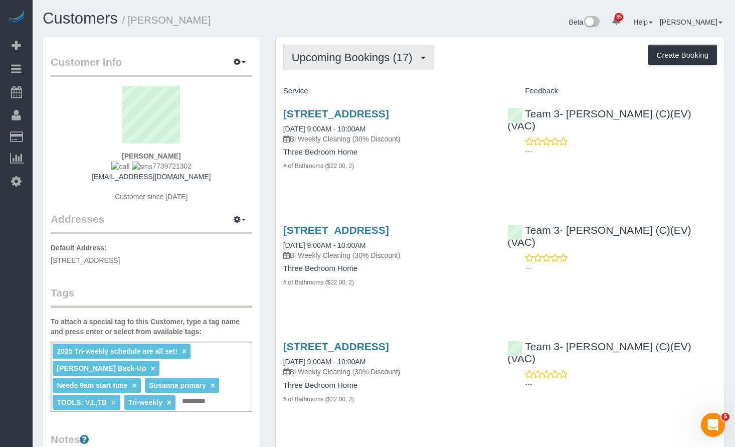
click at [383, 62] on span "Upcoming Bookings (17)" at bounding box center [355, 57] width 126 height 13
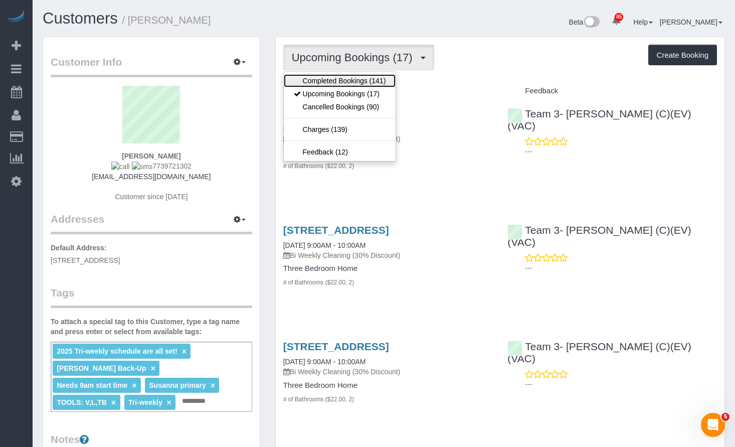
click at [353, 82] on link "Completed Bookings (141)" at bounding box center [340, 80] width 112 height 13
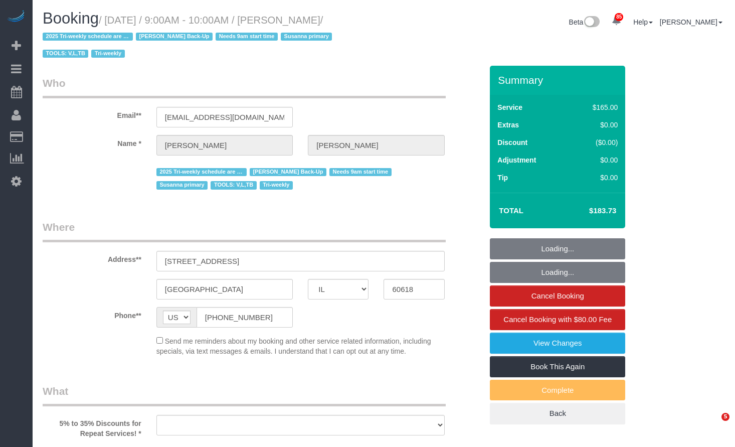
select select "IL"
select select "object:760"
select select "number:1"
select select "number:58"
select select "number:139"
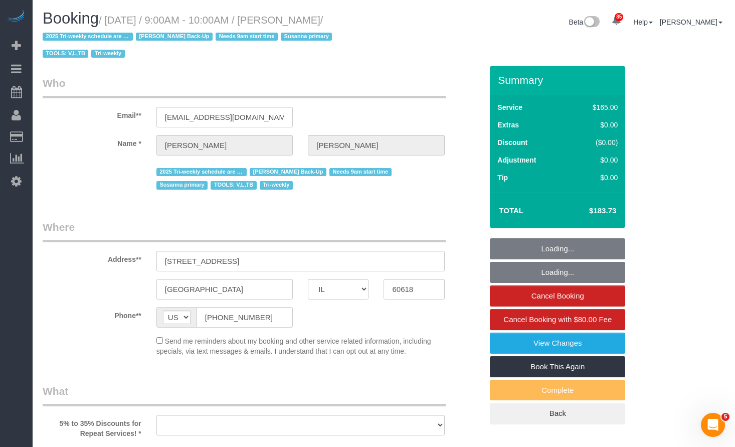
select select "number:107"
select select "number:98"
select select "number:141"
select select "number:143"
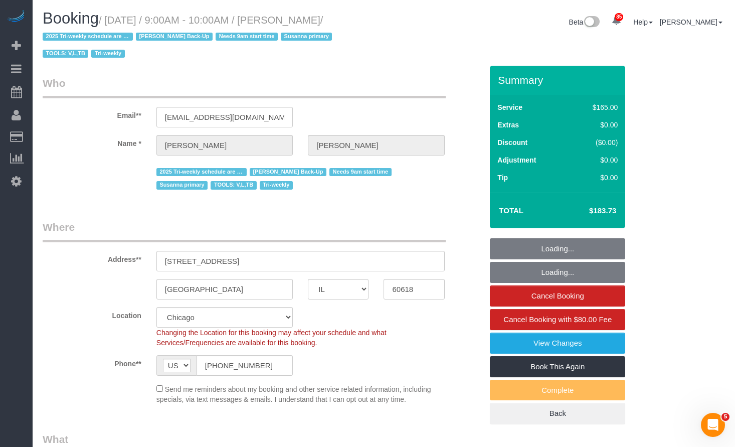
select select "2"
select select "object:1254"
select select "spot1"
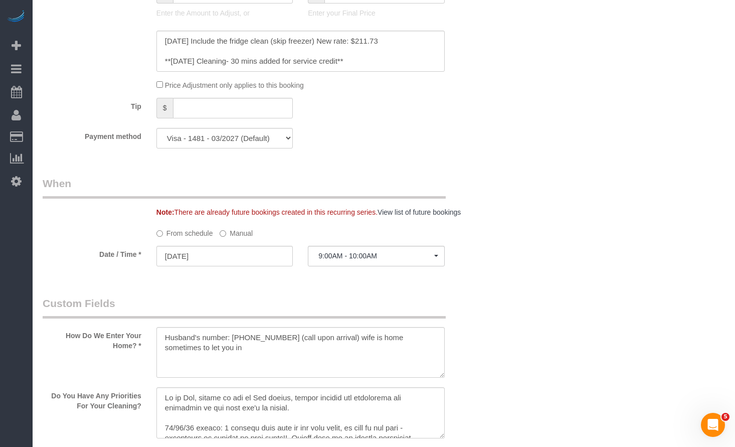
scroll to position [853, 0]
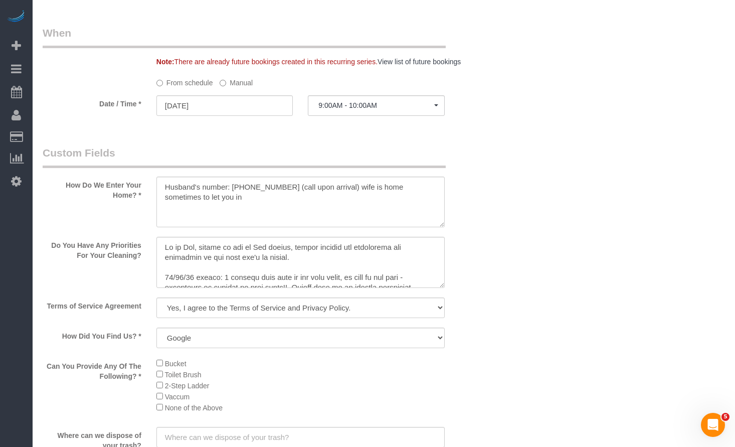
select select "2"
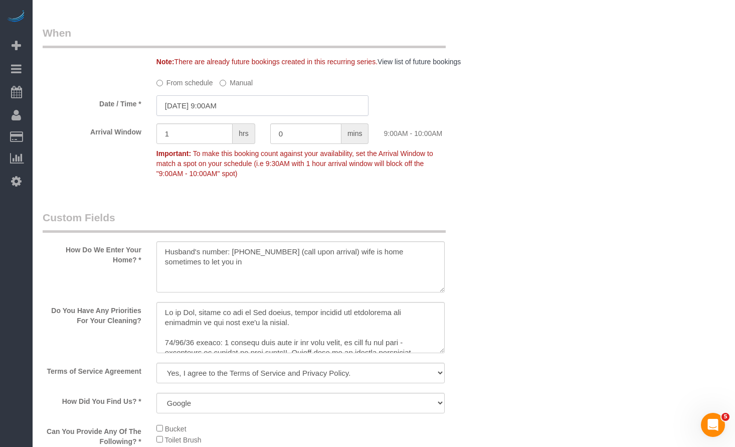
drag, startPoint x: 243, startPoint y: 108, endPoint x: 213, endPoint y: 113, distance: 30.5
click at [243, 109] on input "09/24/2025 9:00AM" at bounding box center [262, 105] width 213 height 21
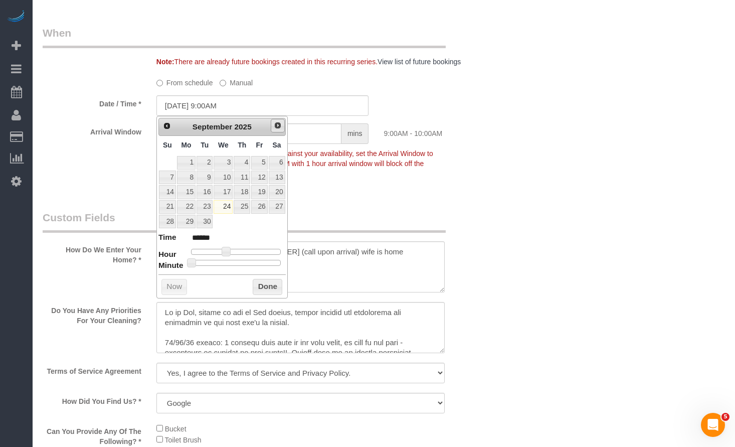
click at [279, 123] on span "Next" at bounding box center [278, 125] width 8 height 8
click at [225, 162] on link "1" at bounding box center [223, 163] width 19 height 14
type input "10/01/2025 9:00AM"
click at [270, 290] on button "Done" at bounding box center [268, 287] width 30 height 16
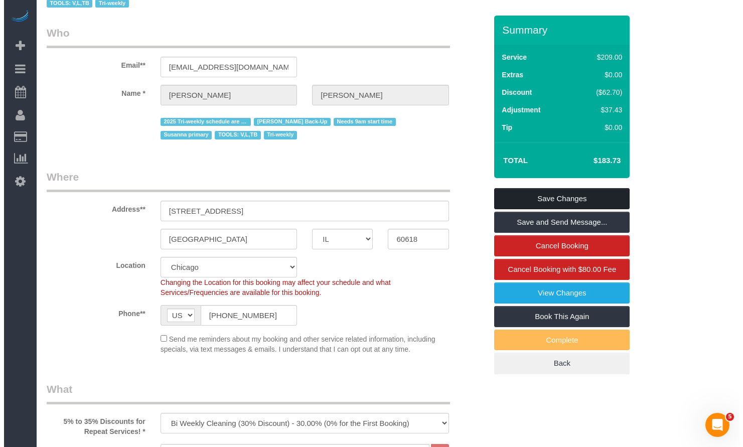
scroll to position [0, 0]
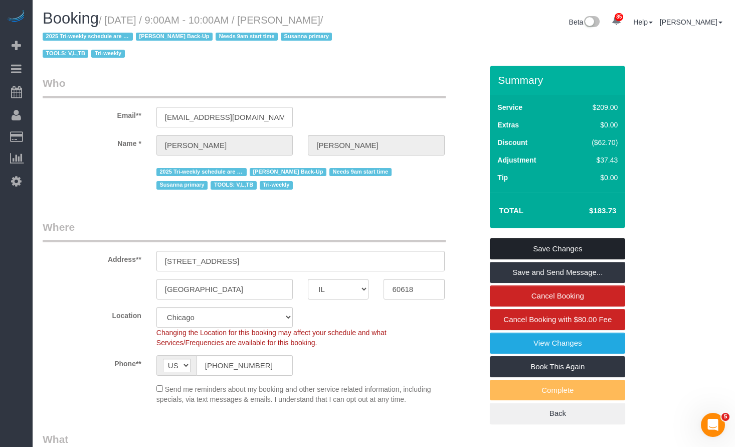
click at [529, 251] on link "Save Changes" at bounding box center [557, 248] width 135 height 21
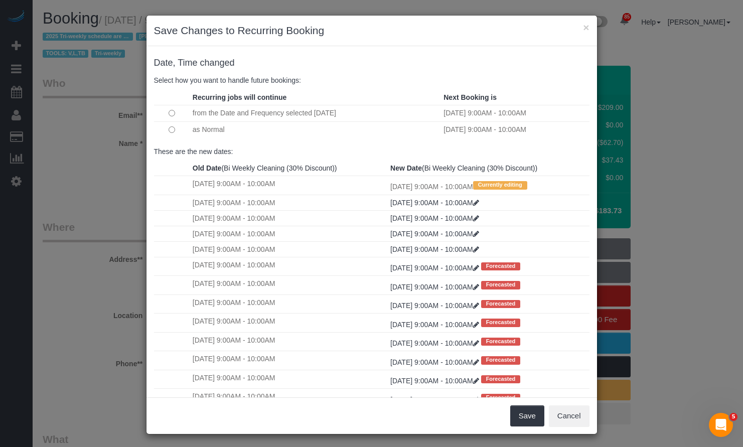
click at [169, 125] on td at bounding box center [172, 129] width 36 height 17
click at [479, 203] on icon at bounding box center [476, 202] width 6 height 7
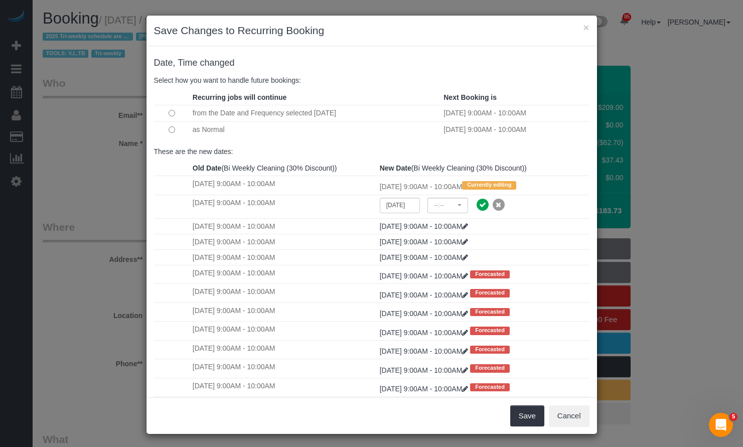
select select "spot6"
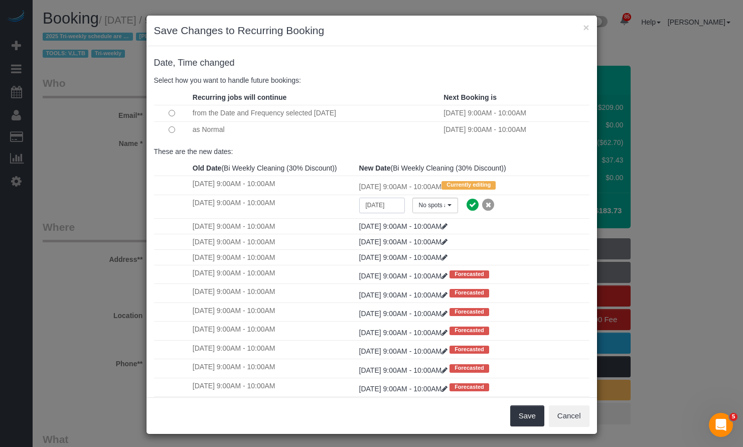
click at [389, 205] on input "10/08/2025" at bounding box center [382, 206] width 46 height 16
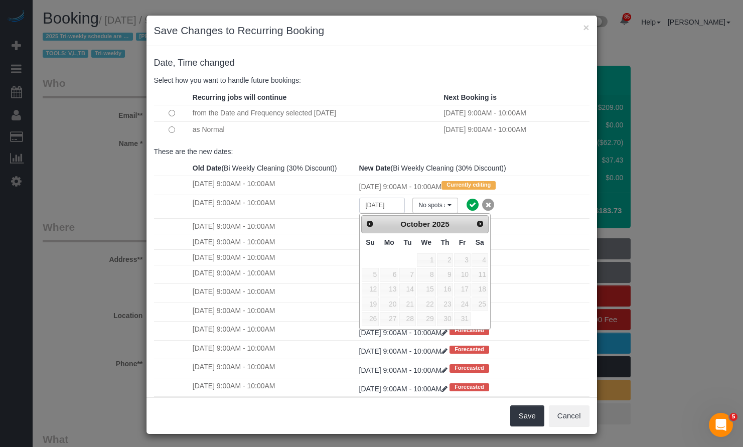
click at [387, 211] on input "10/08/2025" at bounding box center [382, 206] width 46 height 16
click at [447, 206] on span "button" at bounding box center [449, 205] width 4 height 2
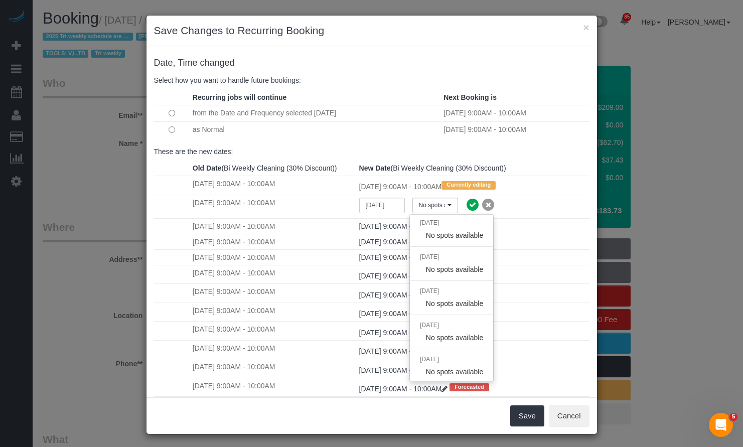
click at [420, 151] on p "These are the new dates:" at bounding box center [371, 151] width 435 height 10
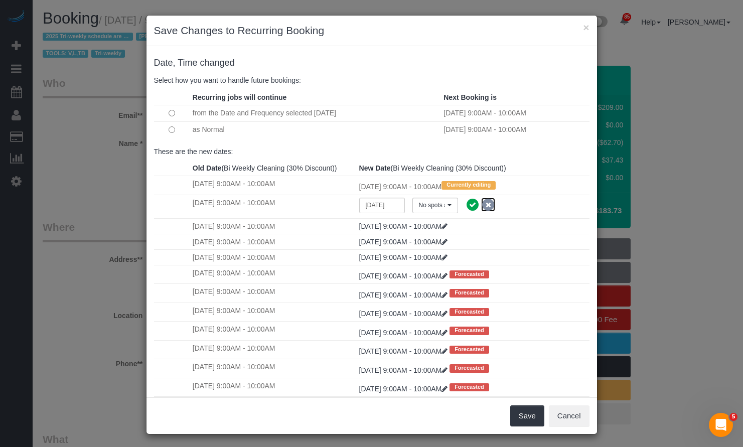
click at [481, 202] on icon at bounding box center [488, 205] width 14 height 14
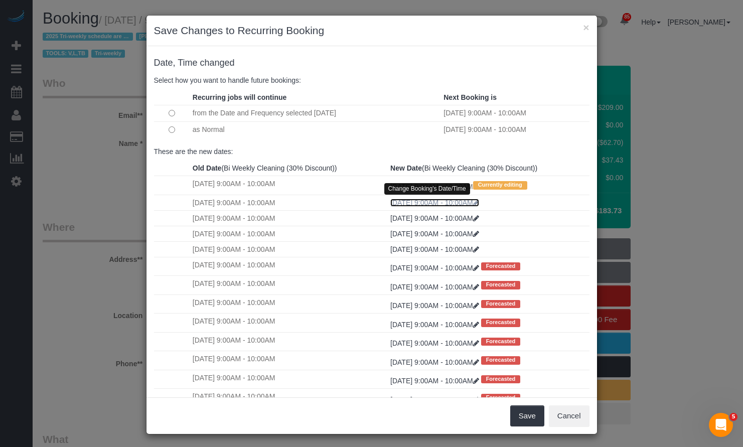
click at [479, 203] on icon at bounding box center [476, 202] width 6 height 7
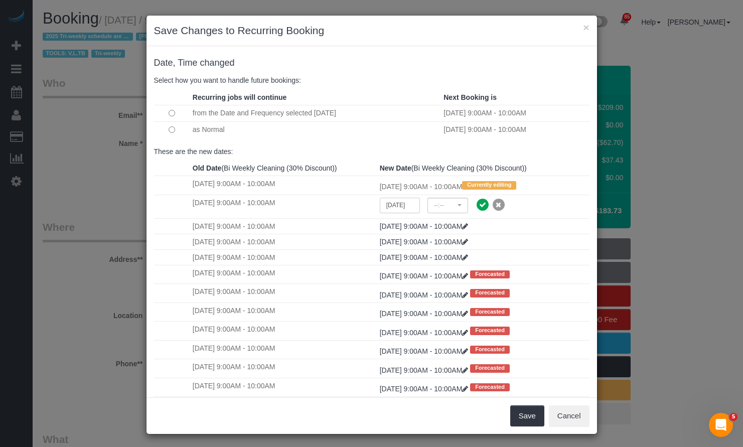
click at [385, 203] on input "10/08/2025" at bounding box center [400, 206] width 41 height 16
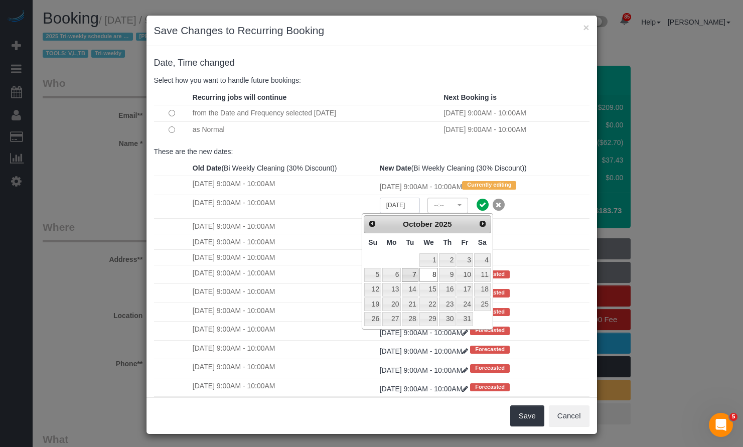
select select "spot11"
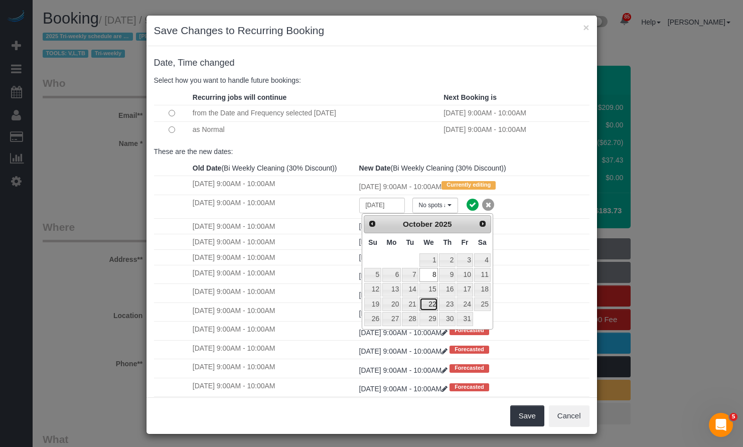
click at [432, 306] on link "22" at bounding box center [428, 304] width 19 height 14
type input "10/22/2025"
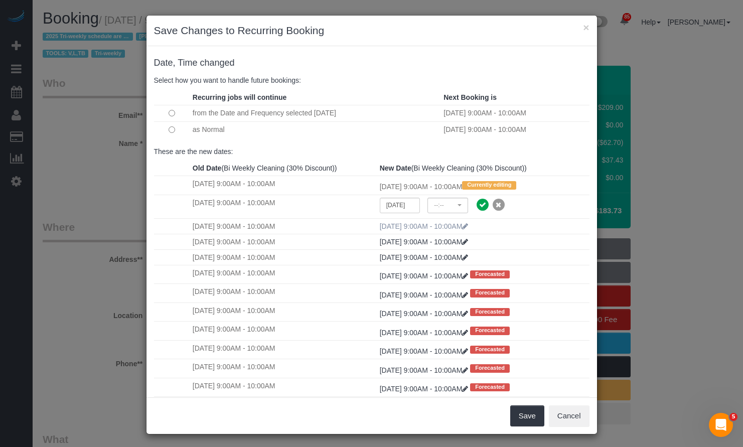
select select "spot16"
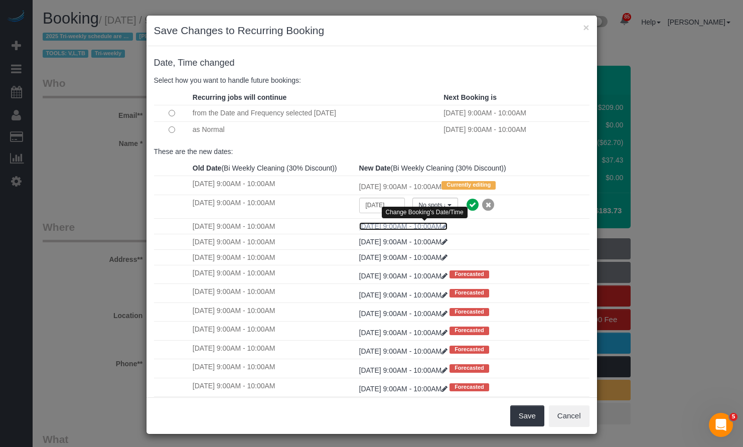
click at [447, 225] on icon at bounding box center [444, 226] width 6 height 7
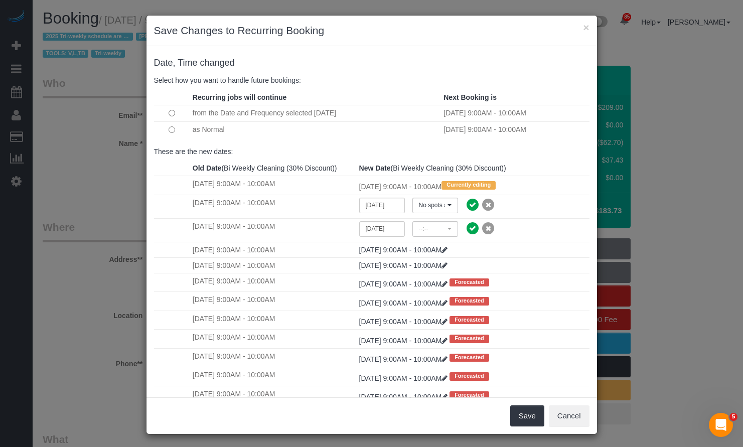
select select "spot21"
click at [381, 230] on input "10/22/2025" at bounding box center [382, 229] width 46 height 16
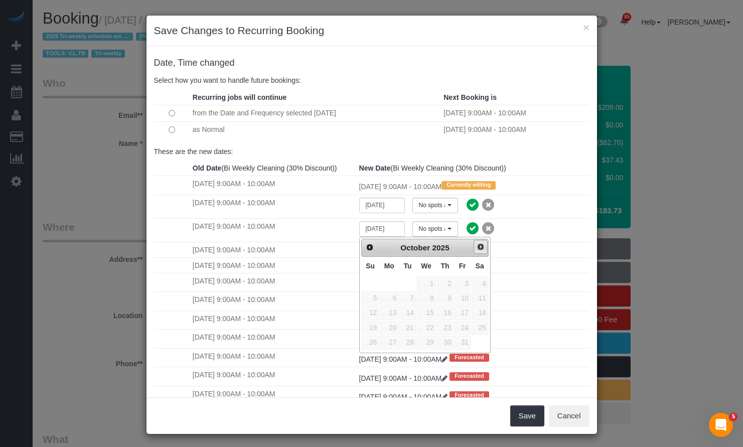
click at [477, 249] on span "Next" at bounding box center [480, 247] width 8 height 8
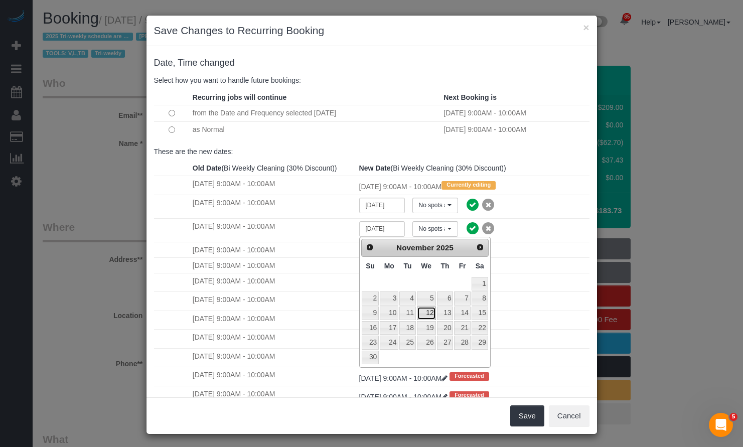
click at [433, 312] on link "12" at bounding box center [426, 313] width 19 height 14
type input "11/12/2025"
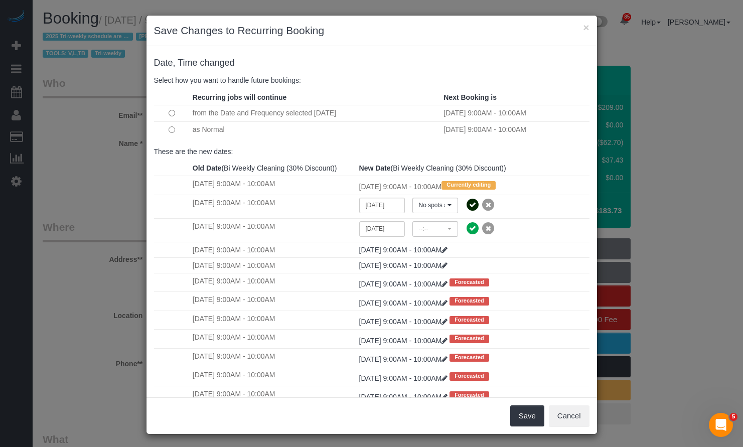
select select "spot26"
click at [465, 203] on icon at bounding box center [472, 205] width 14 height 14
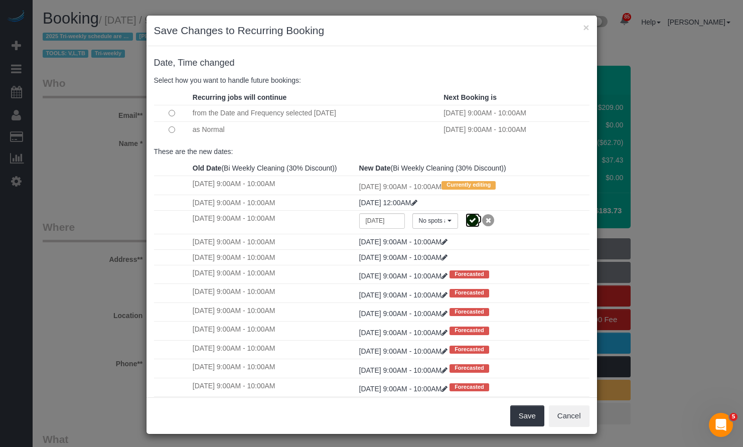
click at [466, 223] on icon at bounding box center [472, 220] width 14 height 14
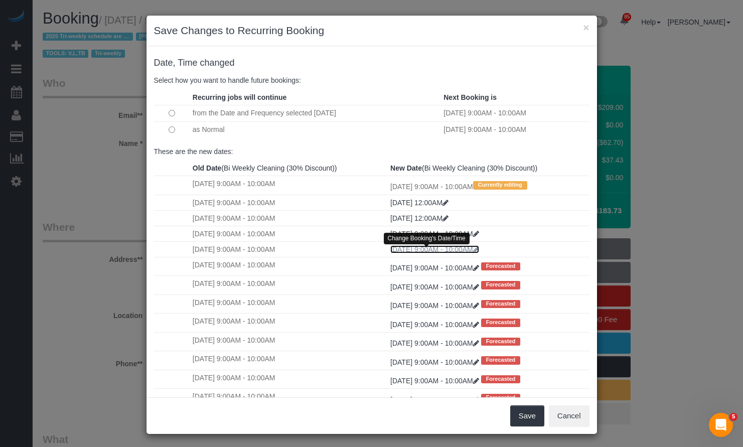
click at [479, 247] on icon at bounding box center [476, 249] width 6 height 7
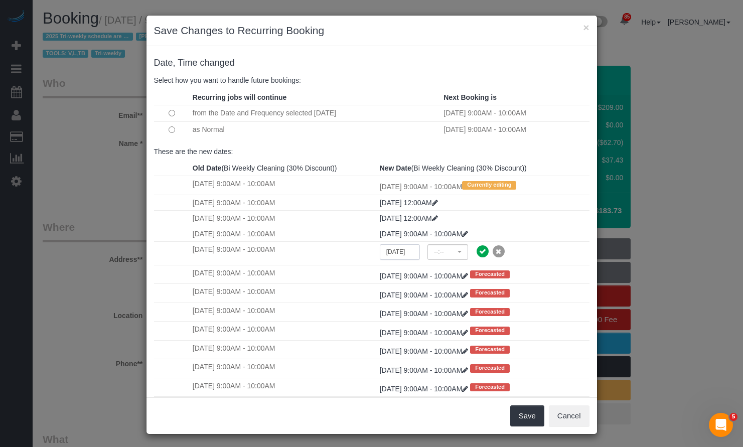
click at [383, 251] on input "11/19/2025" at bounding box center [400, 252] width 41 height 16
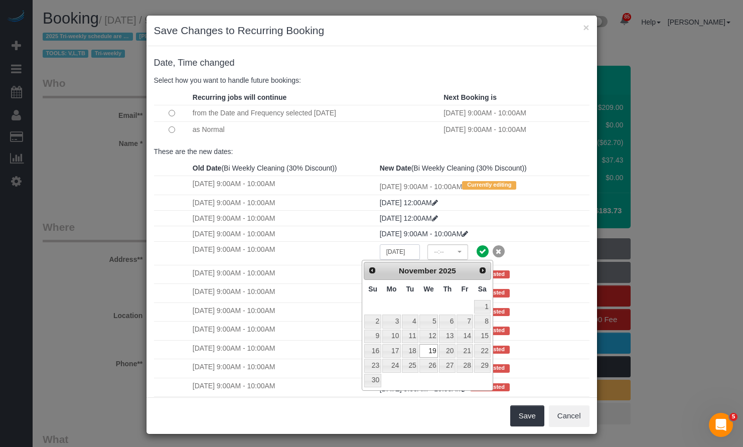
select select "spot31"
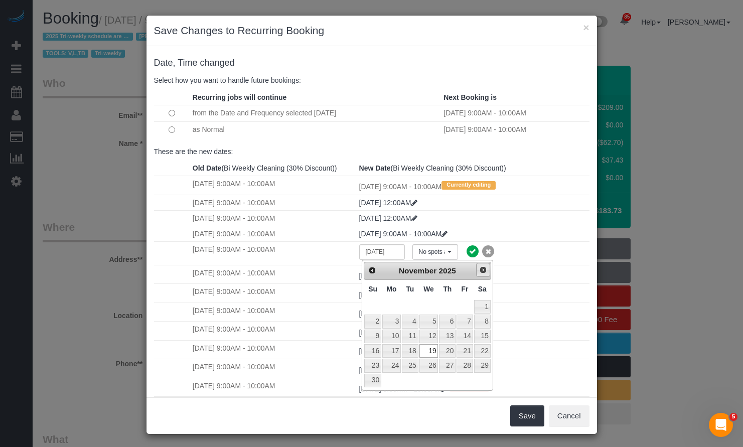
click at [484, 275] on link "Next" at bounding box center [483, 270] width 14 height 14
click at [435, 304] on span "3" at bounding box center [428, 307] width 19 height 14
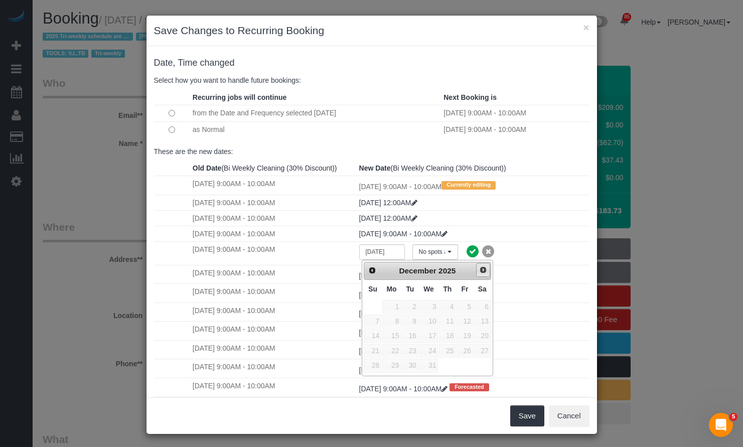
click at [487, 269] on link "Next" at bounding box center [483, 270] width 14 height 14
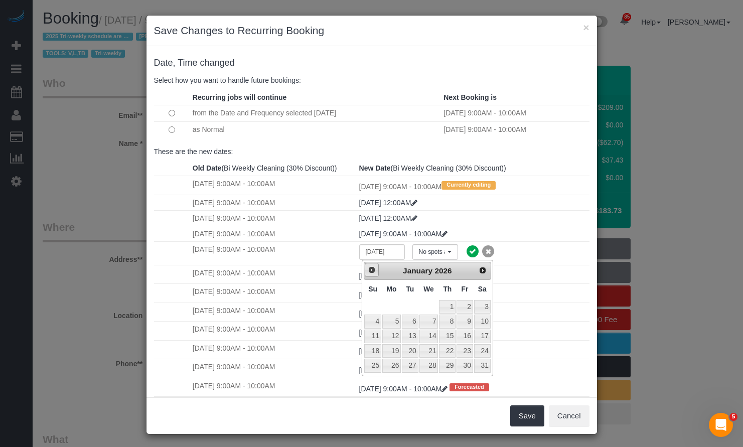
click at [367, 270] on link "Prev" at bounding box center [372, 270] width 14 height 14
click at [434, 304] on link "3" at bounding box center [428, 307] width 19 height 14
type input "12/03/2025"
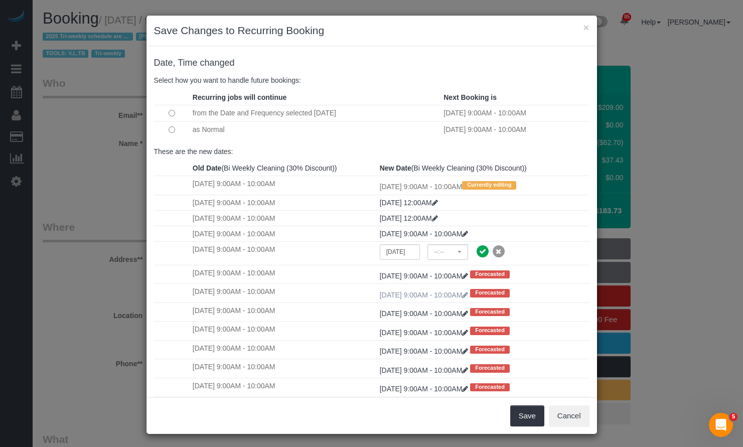
select select "spot36"
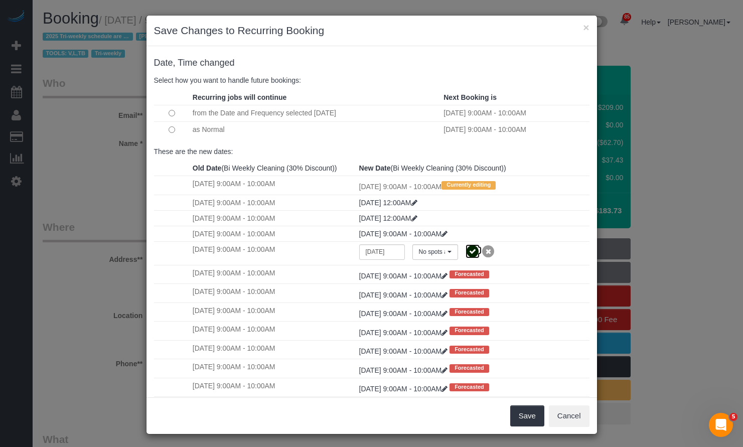
click at [467, 252] on icon at bounding box center [472, 251] width 14 height 14
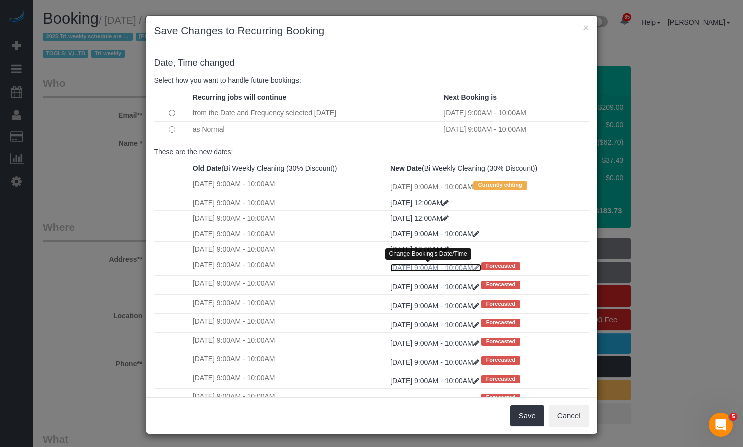
click at [479, 269] on icon at bounding box center [476, 267] width 6 height 7
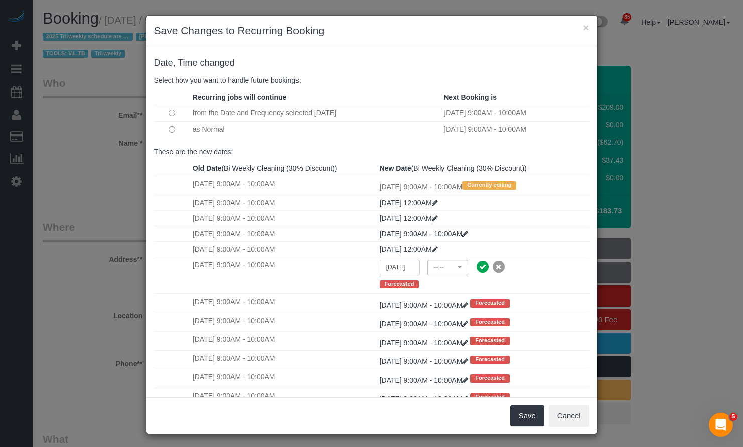
click at [386, 271] on input "12/03/2025" at bounding box center [400, 268] width 41 height 16
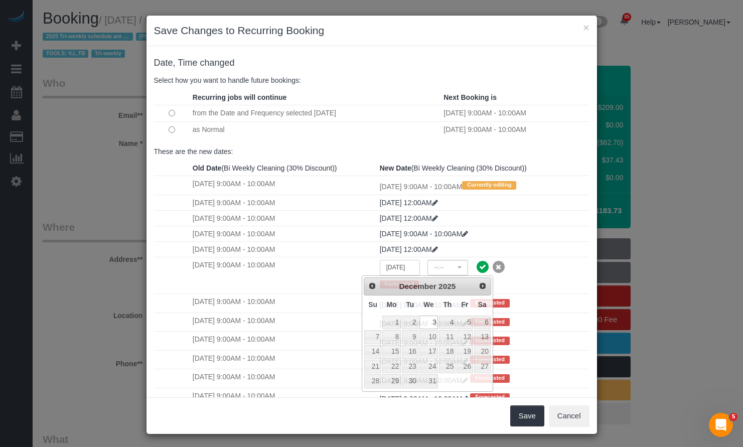
select select "spot41"
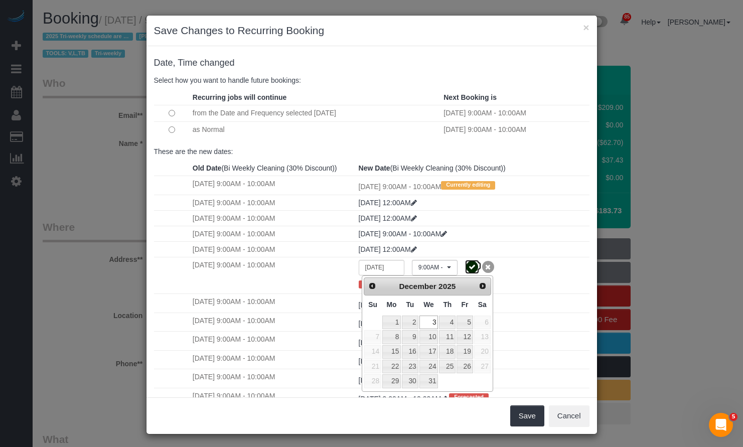
click at [465, 265] on icon at bounding box center [472, 267] width 14 height 14
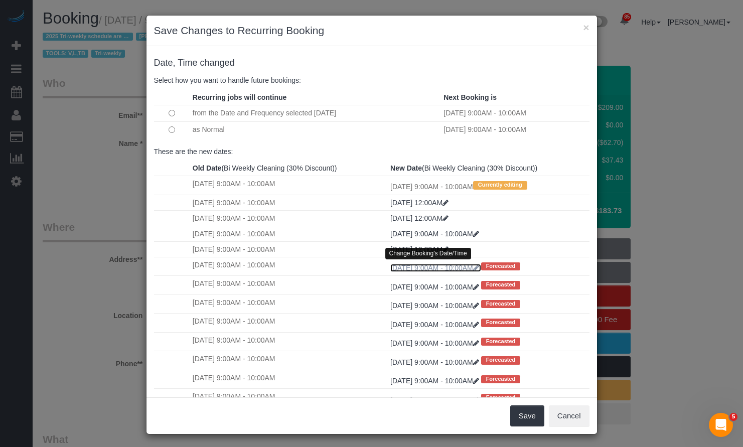
click at [479, 268] on icon at bounding box center [476, 267] width 6 height 7
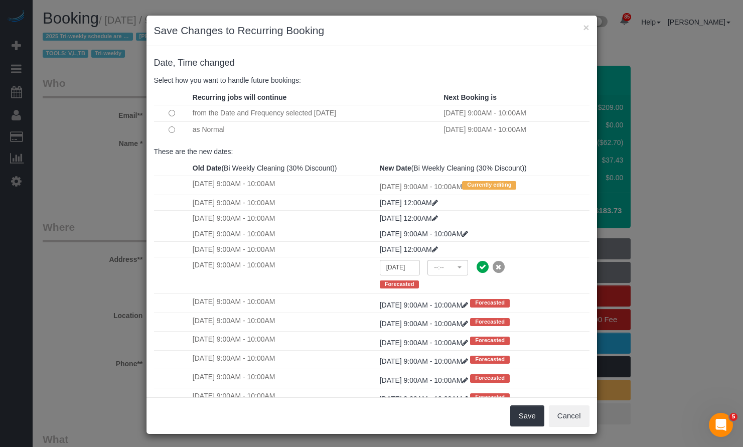
select select "spot49"
click at [384, 270] on input "12/03/2025" at bounding box center [400, 268] width 41 height 16
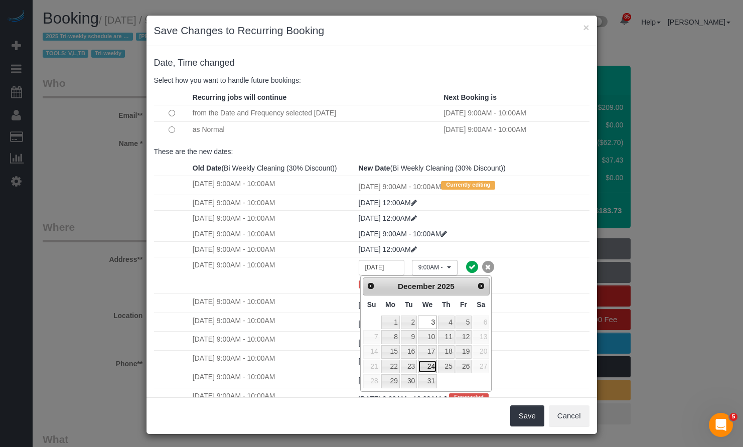
click at [431, 365] on link "24" at bounding box center [427, 367] width 19 height 14
type input "12/24/2025"
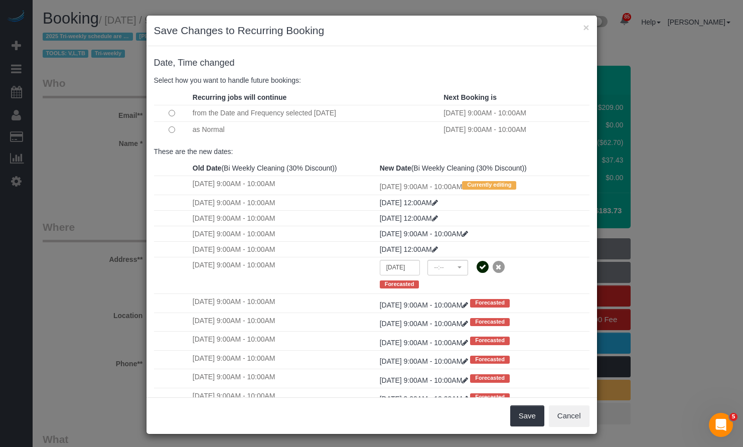
select select "spot57"
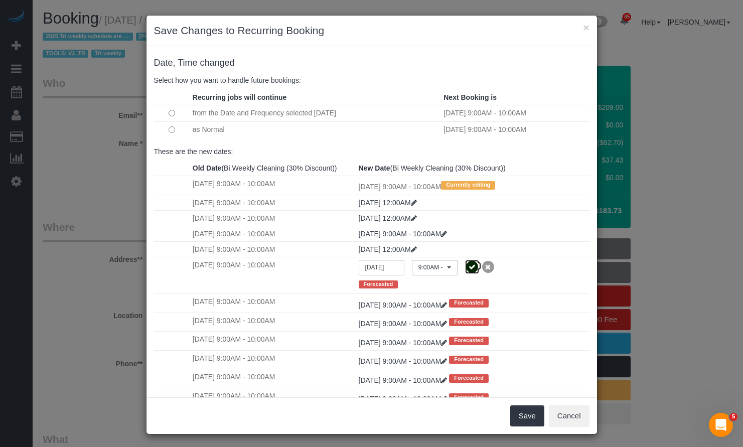
click at [466, 268] on icon at bounding box center [472, 267] width 14 height 14
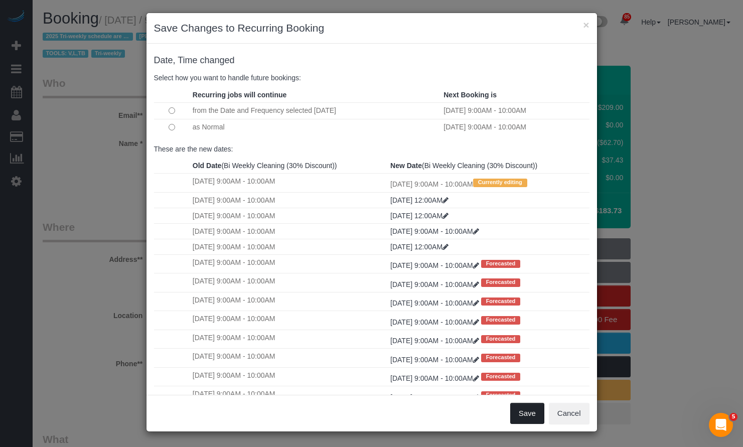
click at [520, 414] on button "Save" at bounding box center [527, 413] width 34 height 21
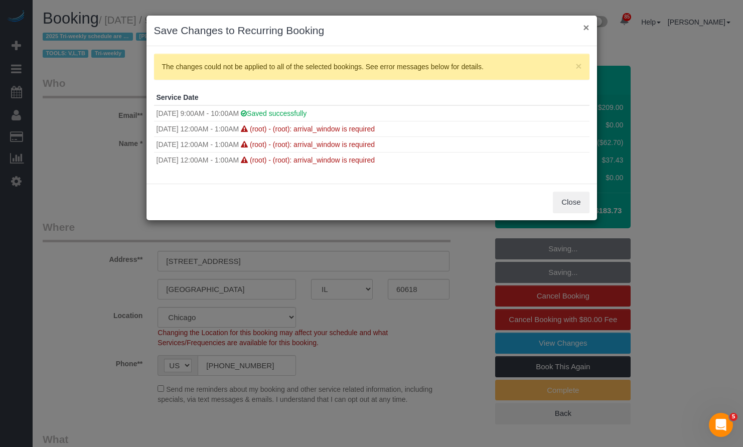
drag, startPoint x: 584, startPoint y: 26, endPoint x: 575, endPoint y: 219, distance: 193.3
click at [576, 224] on div "× Save Changes to Recurring Booking × The changes could not be applied to all o…" at bounding box center [371, 223] width 743 height 447
click at [586, 27] on button "×" at bounding box center [586, 27] width 6 height 11
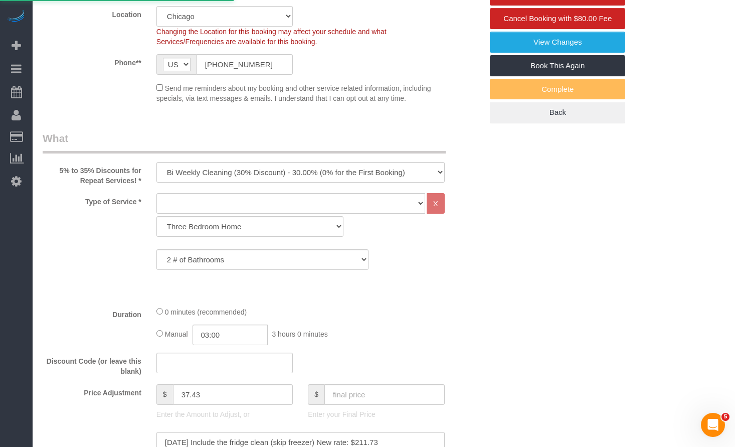
scroll to position [602, 0]
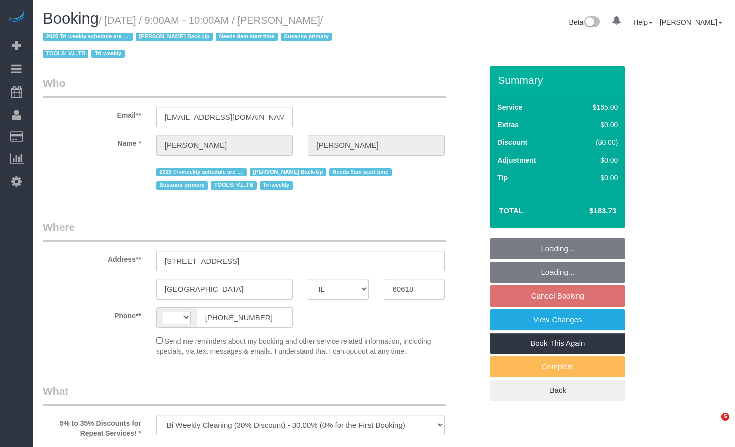
select select "IL"
select select "2"
select select "string:[GEOGRAPHIC_DATA]"
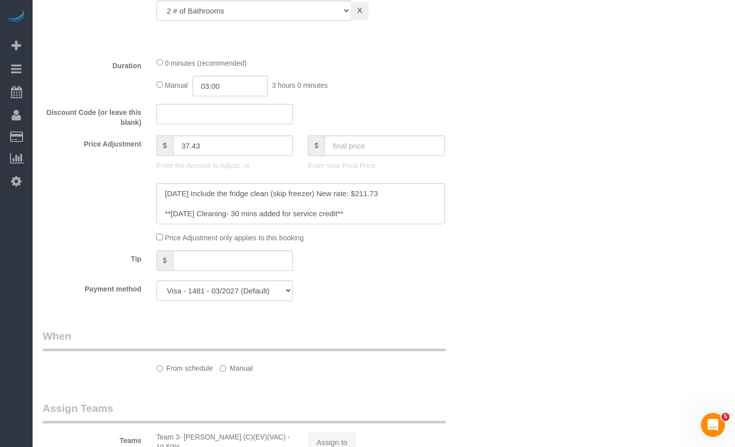
select select "number:1"
select select "number:58"
select select "number:139"
select select "number:107"
select select "number:98"
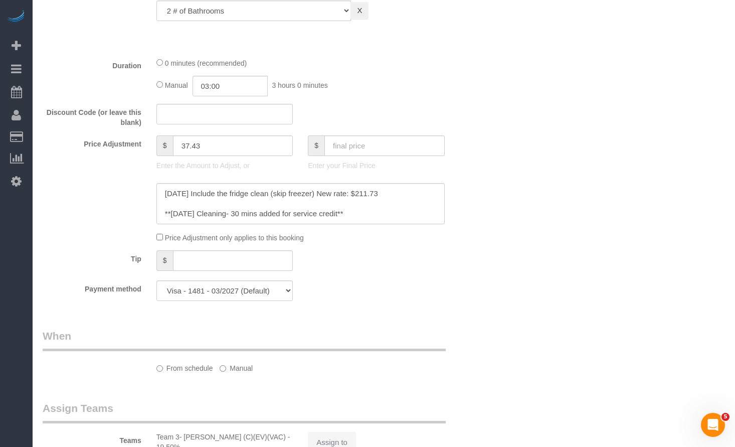
select select "number:141"
select select "number:143"
select select "object:1154"
select select "spot1"
select select "2"
